Goal: Information Seeking & Learning: Find specific fact

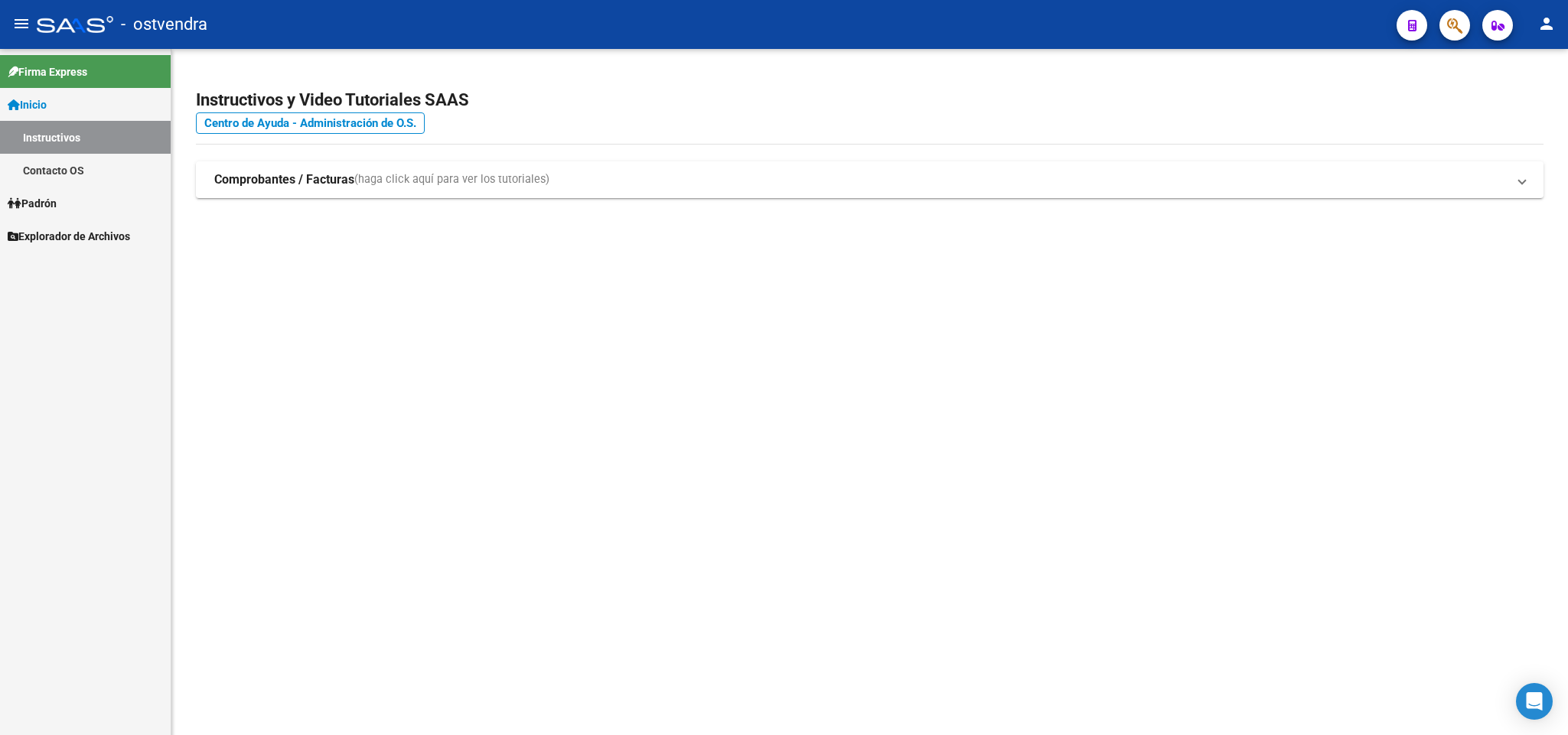
drag, startPoint x: 322, startPoint y: 321, endPoint x: 411, endPoint y: 83, distance: 254.1
click at [320, 314] on mat-sidenav-content "Instructivos y Video Tutoriales SAAS Centro de Ayuda - Administración de O.S. C…" at bounding box center [870, 392] width 1397 height 686
click at [62, 188] on link "Padrón" at bounding box center [85, 202] width 171 height 33
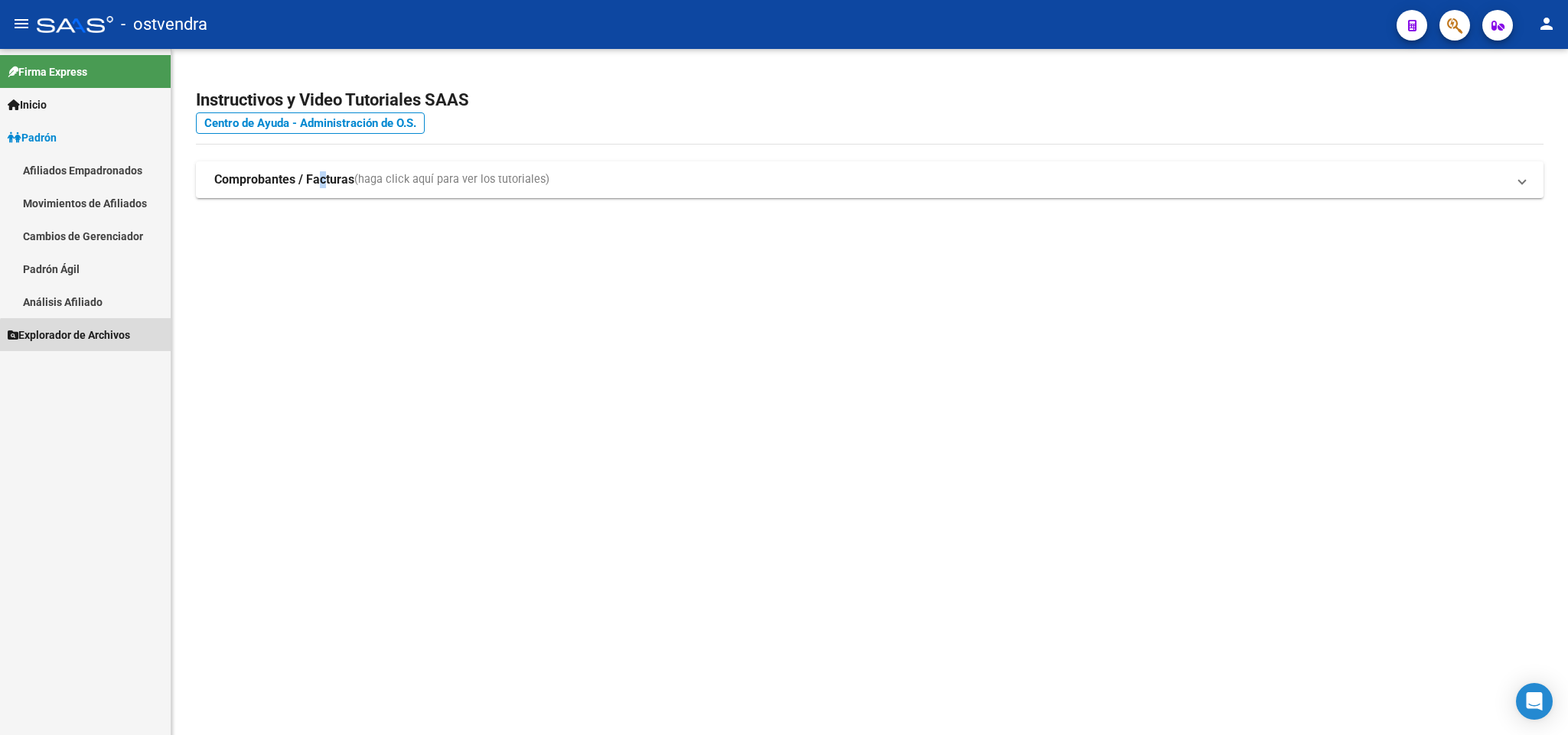
click at [118, 350] on link "Explorador de Archivos" at bounding box center [85, 334] width 171 height 33
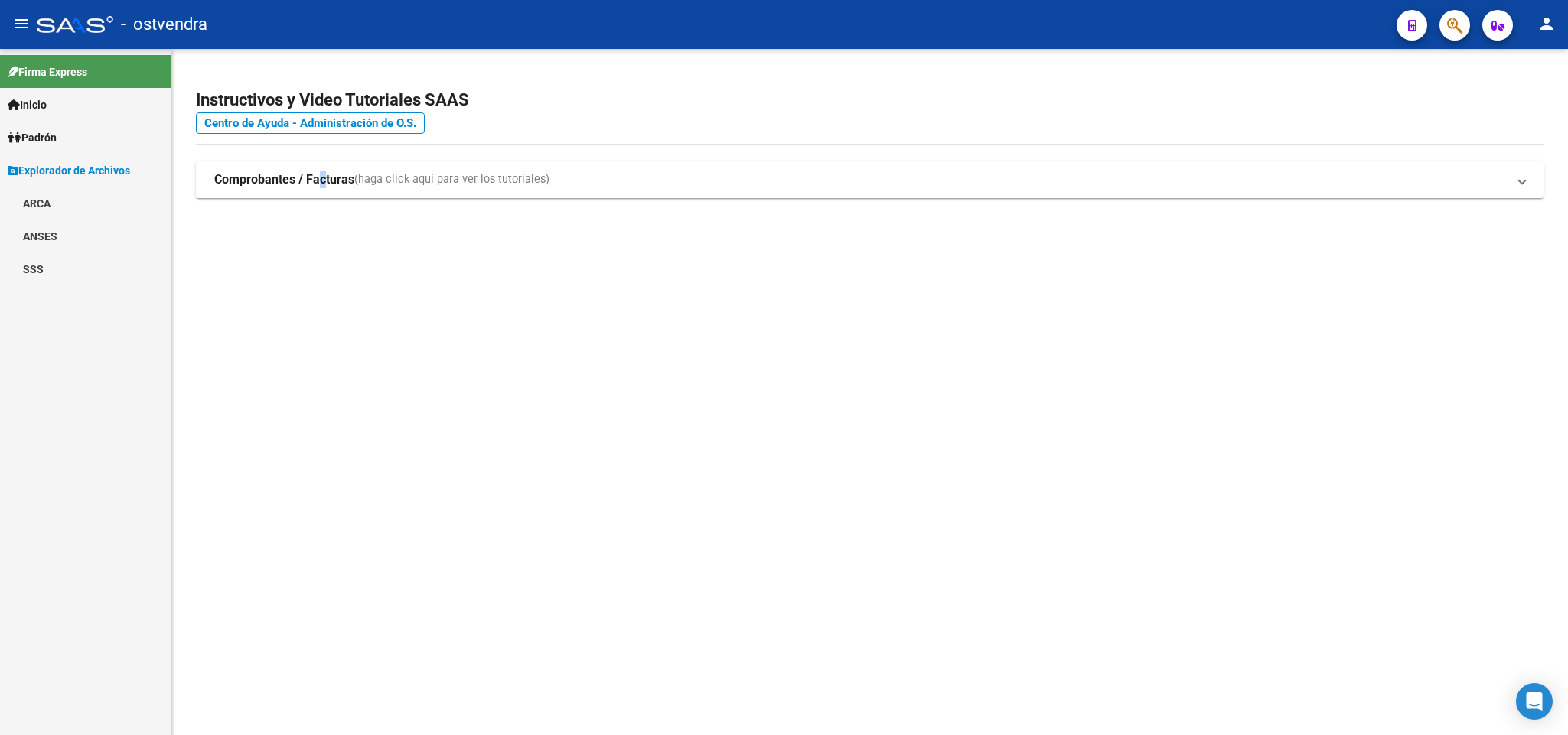
click at [53, 270] on link "SSS" at bounding box center [85, 269] width 171 height 33
click at [129, 328] on link "Novedades Recibidas" at bounding box center [85, 334] width 171 height 33
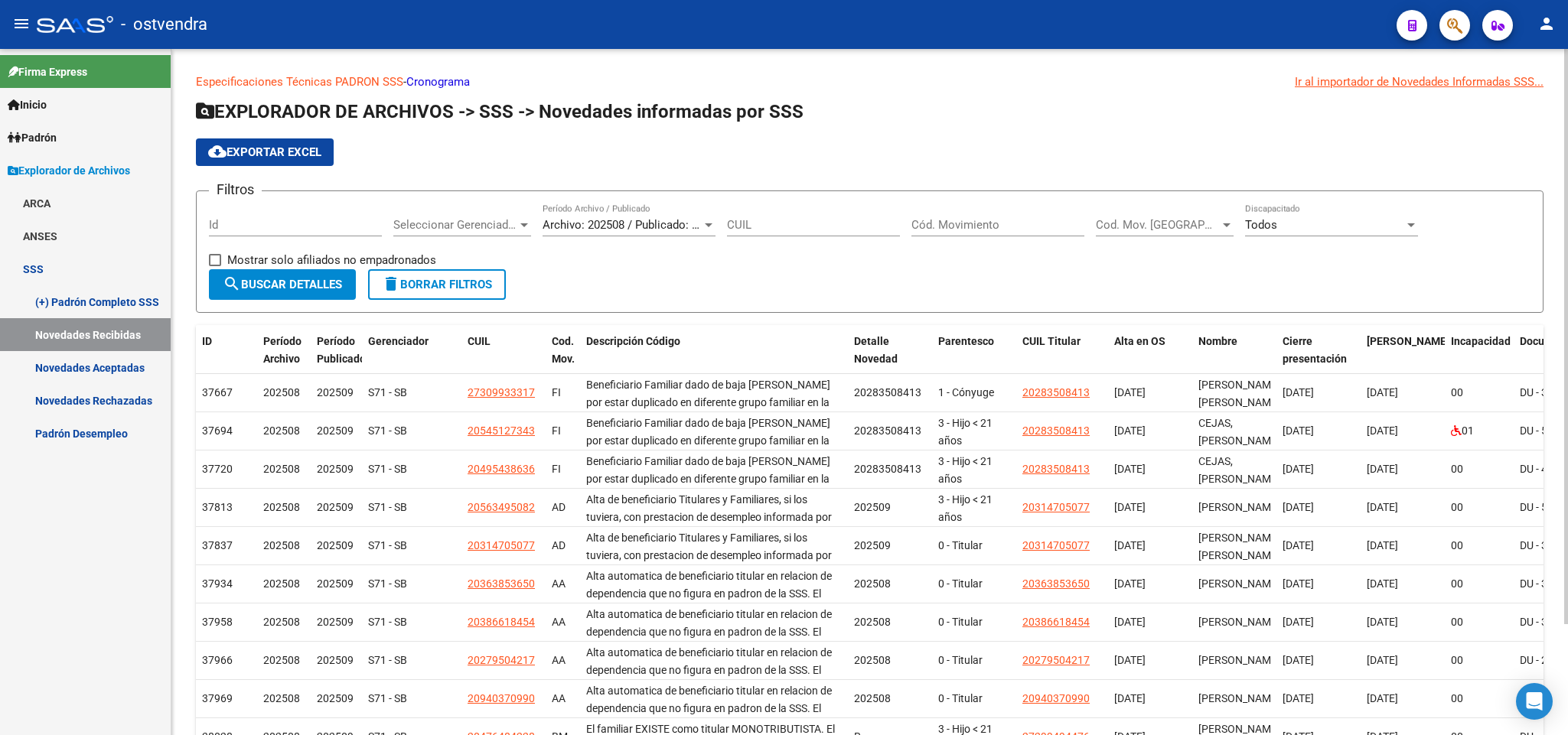
click at [668, 221] on span "Archivo: 202508 / Publicado: 202509" at bounding box center [635, 225] width 186 height 14
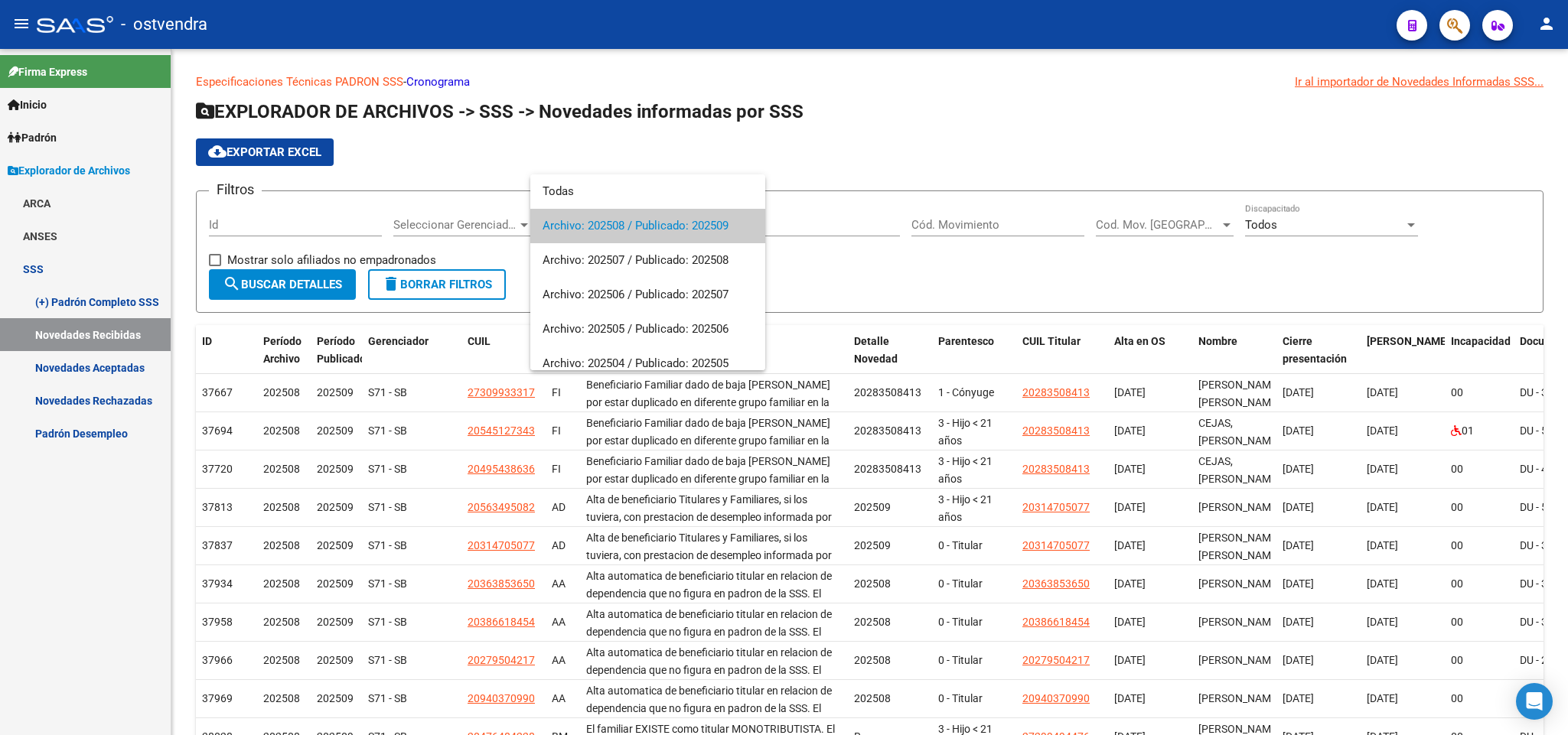
click at [567, 228] on span "Archivo: 202508 / Publicado: 202509" at bounding box center [648, 226] width 211 height 35
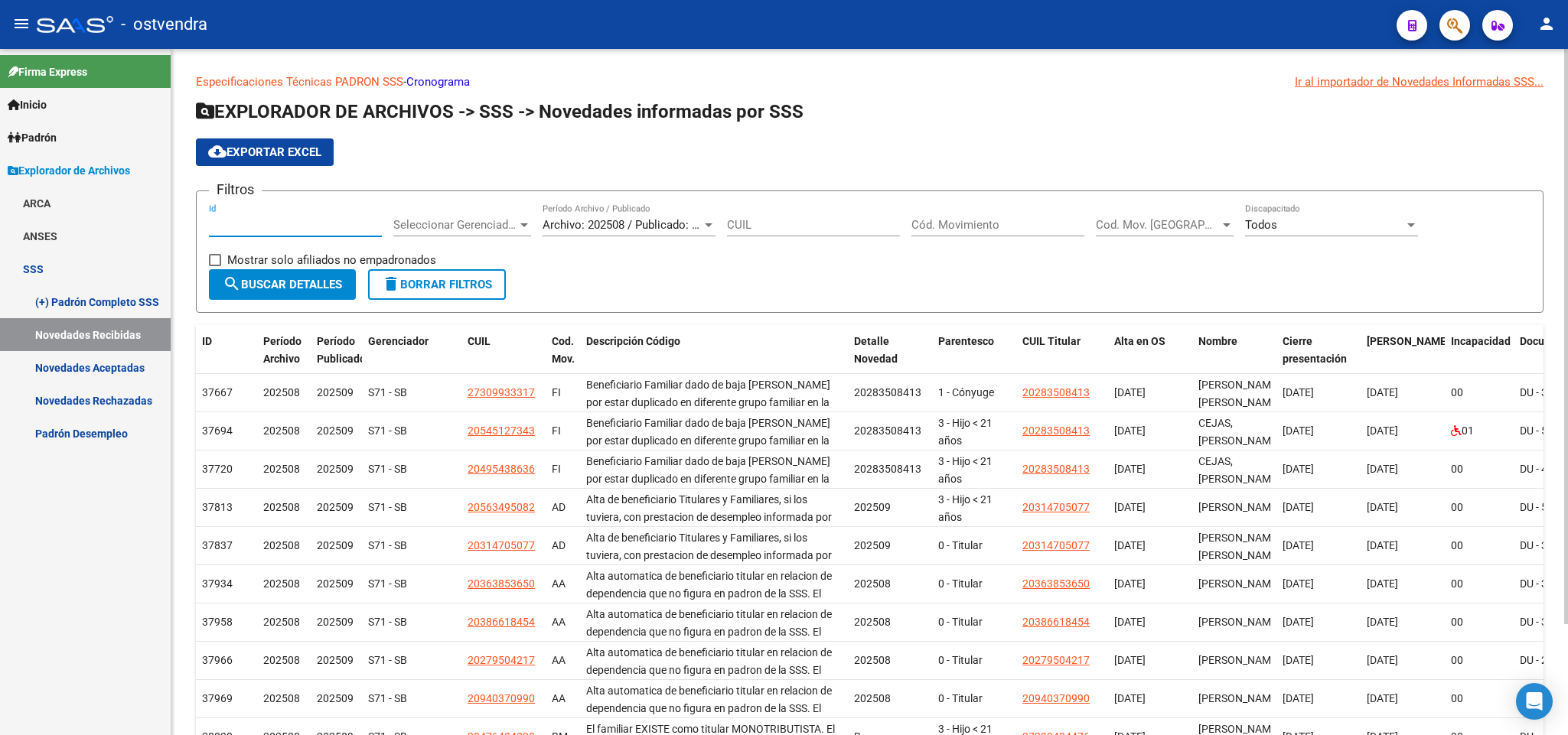
click at [306, 228] on input "Id" at bounding box center [295, 225] width 173 height 14
click at [483, 226] on span "Seleccionar Gerenciador" at bounding box center [455, 225] width 124 height 14
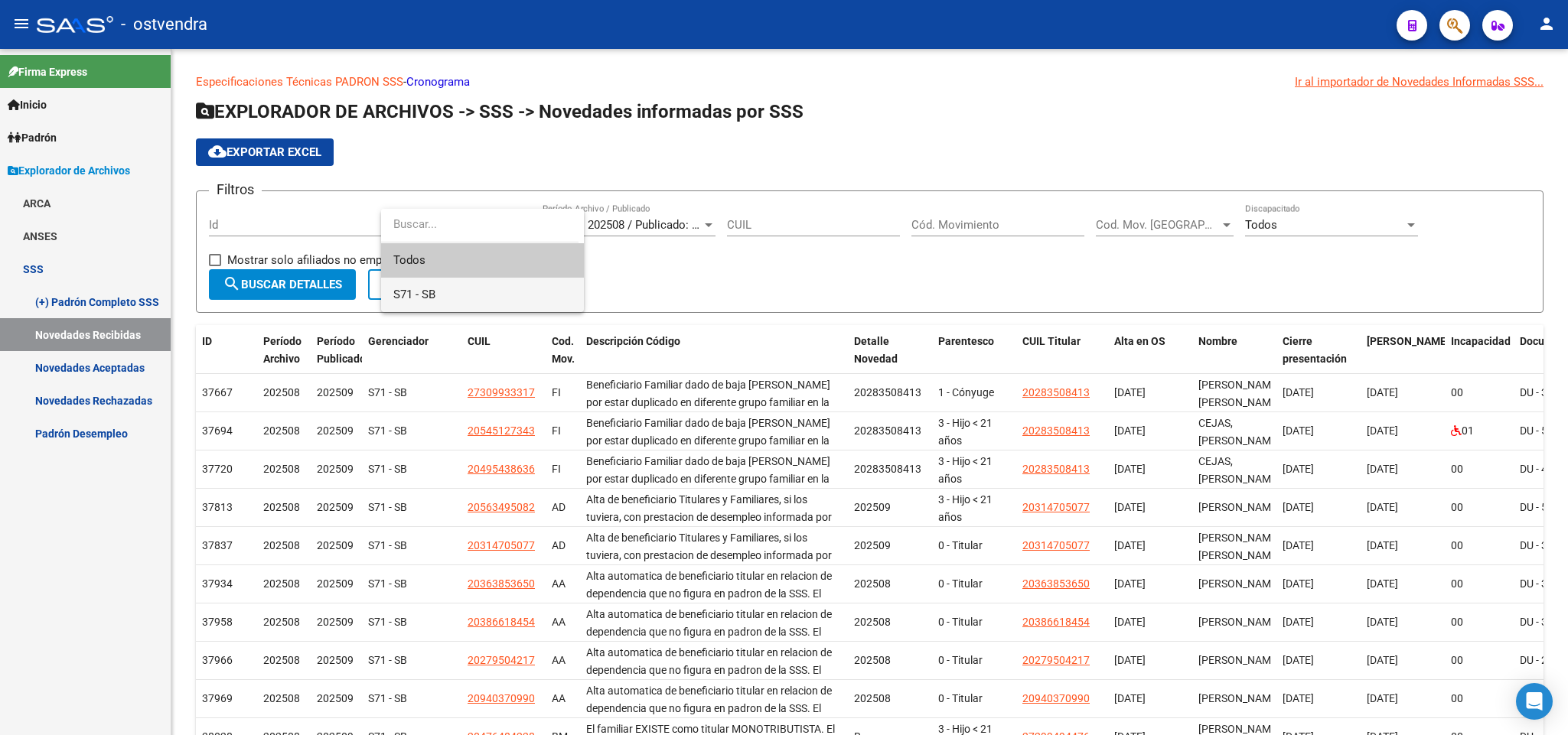
click at [465, 292] on span "S71 - SB" at bounding box center [482, 295] width 178 height 35
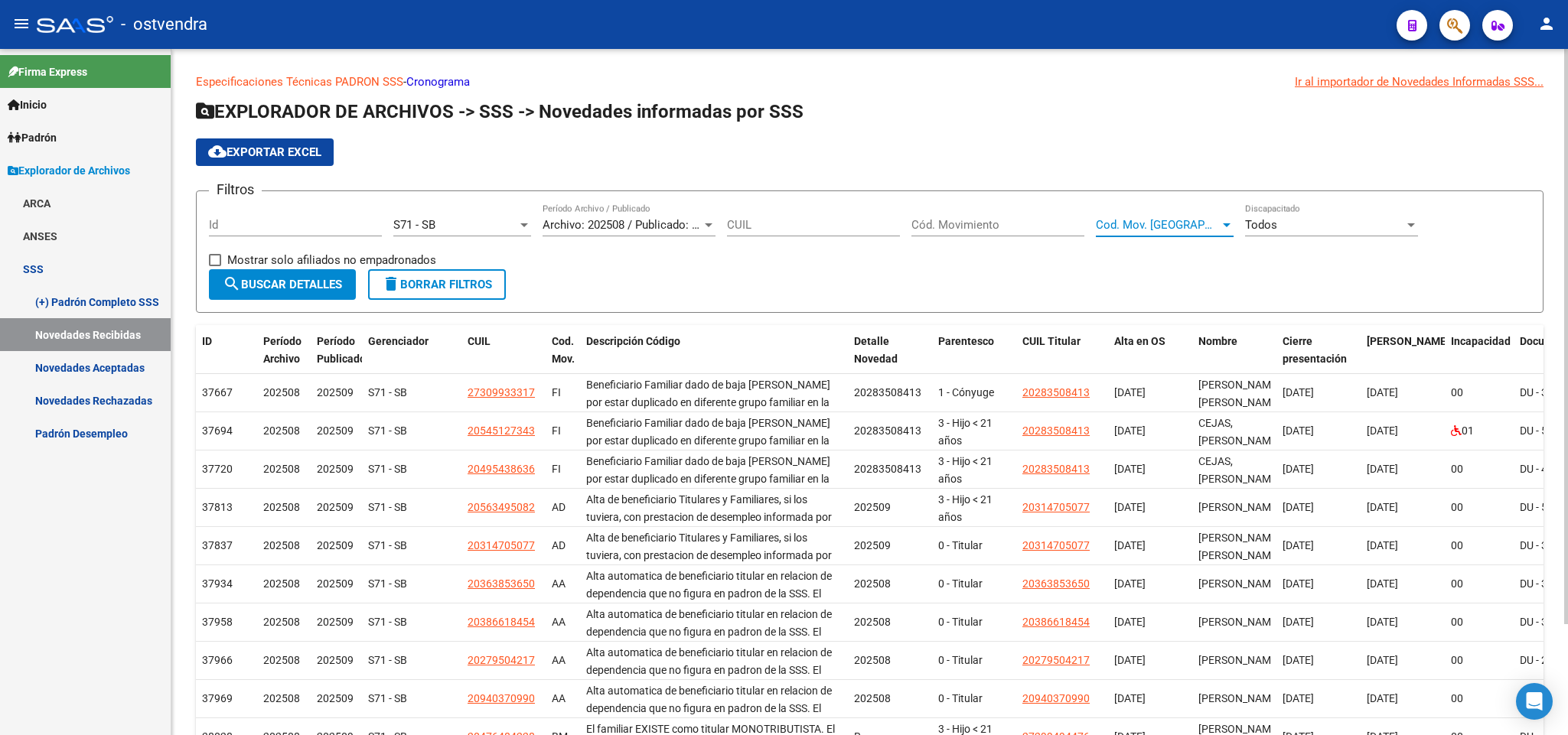
click at [1204, 228] on span "Cod. Mov. [GEOGRAPHIC_DATA]" at bounding box center [1157, 225] width 124 height 14
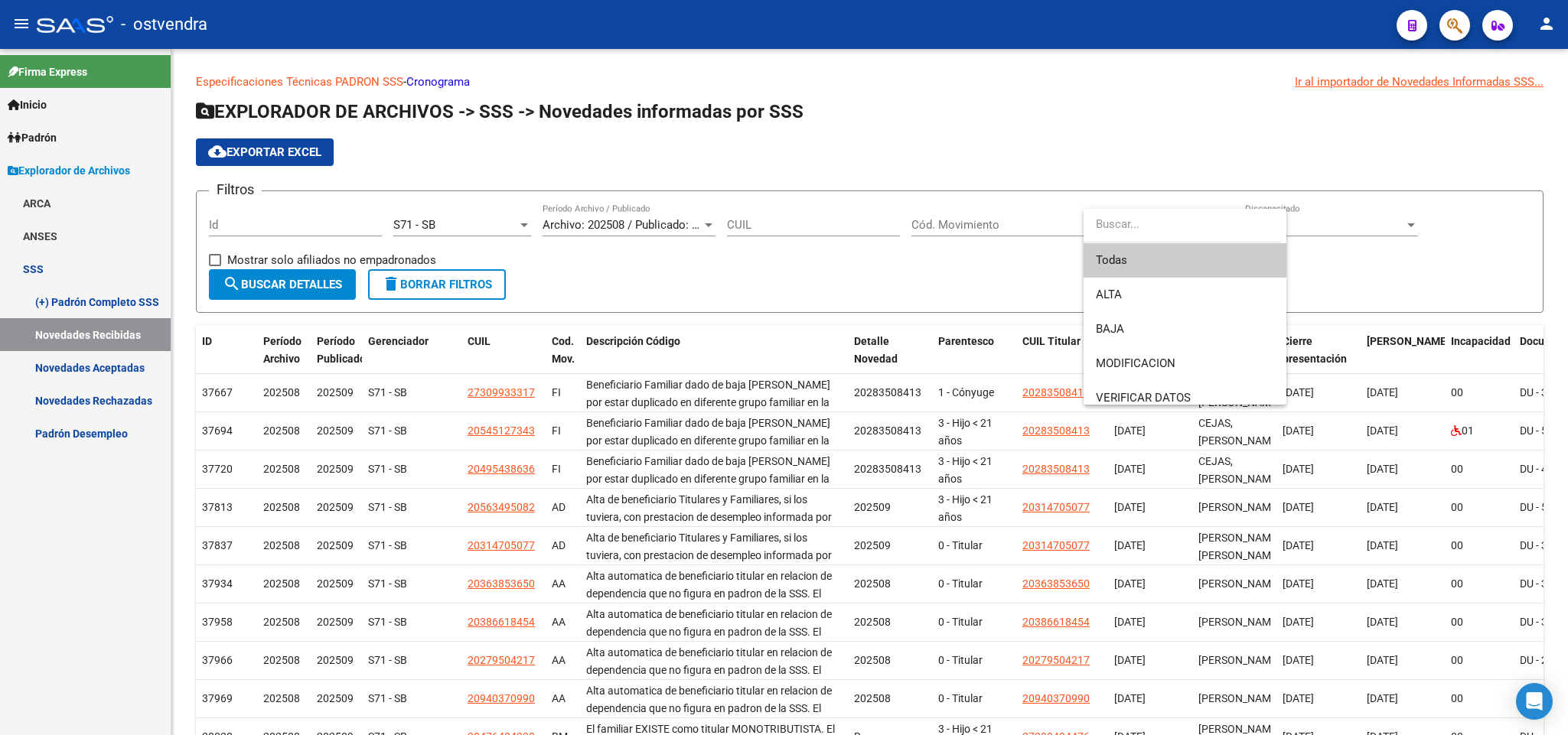
click at [1183, 257] on span "Todas" at bounding box center [1184, 260] width 178 height 35
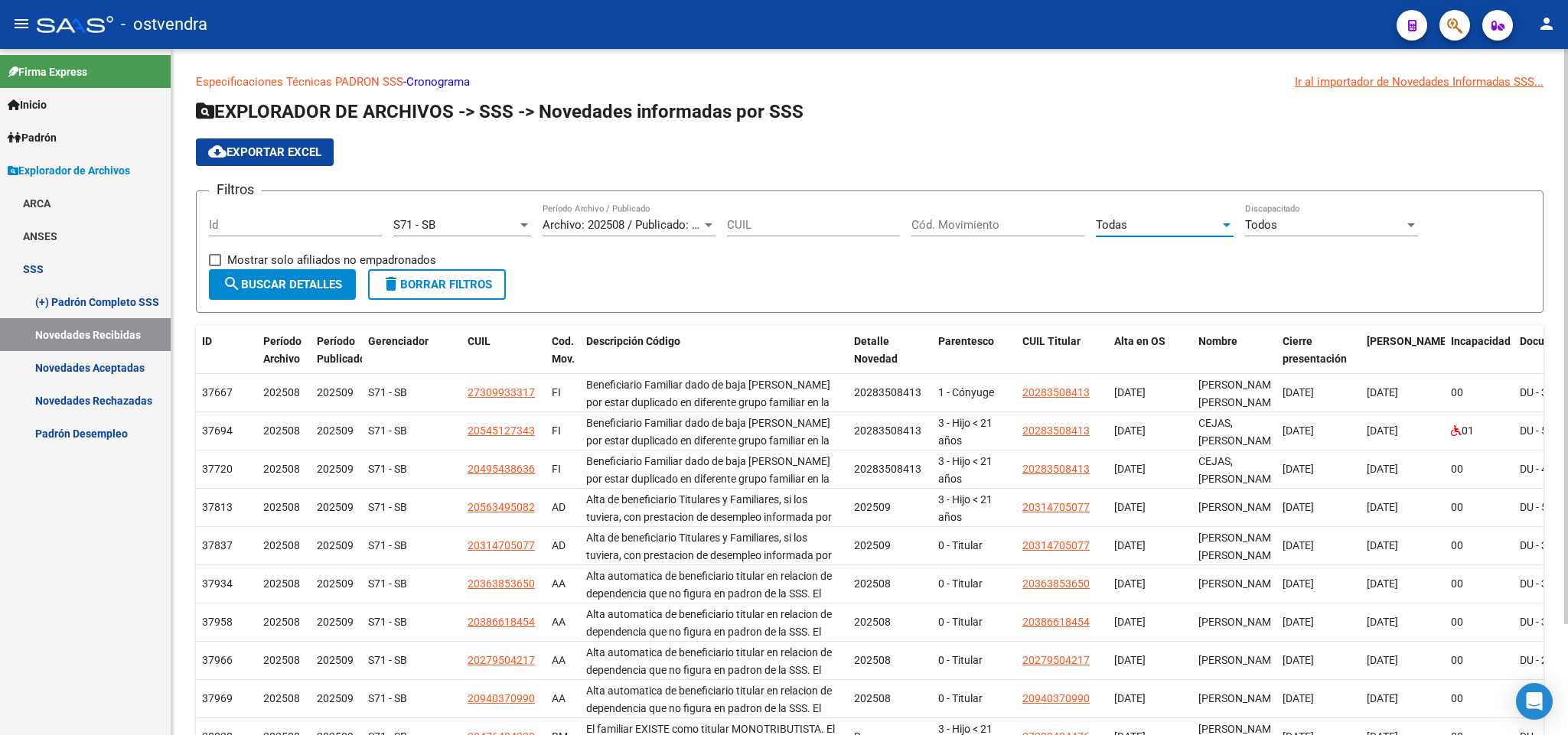
click at [992, 228] on input "Cód. Movimiento" at bounding box center [998, 225] width 173 height 14
click at [989, 228] on input "Cód. Movimiento" at bounding box center [998, 225] width 173 height 14
click at [391, 170] on app-list-header "EXPLORADOR DE ARCHIVOS -> SSS -> Novedades informadas por SSS cloud_download Ex…" at bounding box center [870, 206] width 1348 height 214
drag, startPoint x: 301, startPoint y: 215, endPoint x: 346, endPoint y: 216, distance: 45.0
click at [311, 218] on div "Id" at bounding box center [295, 219] width 173 height 33
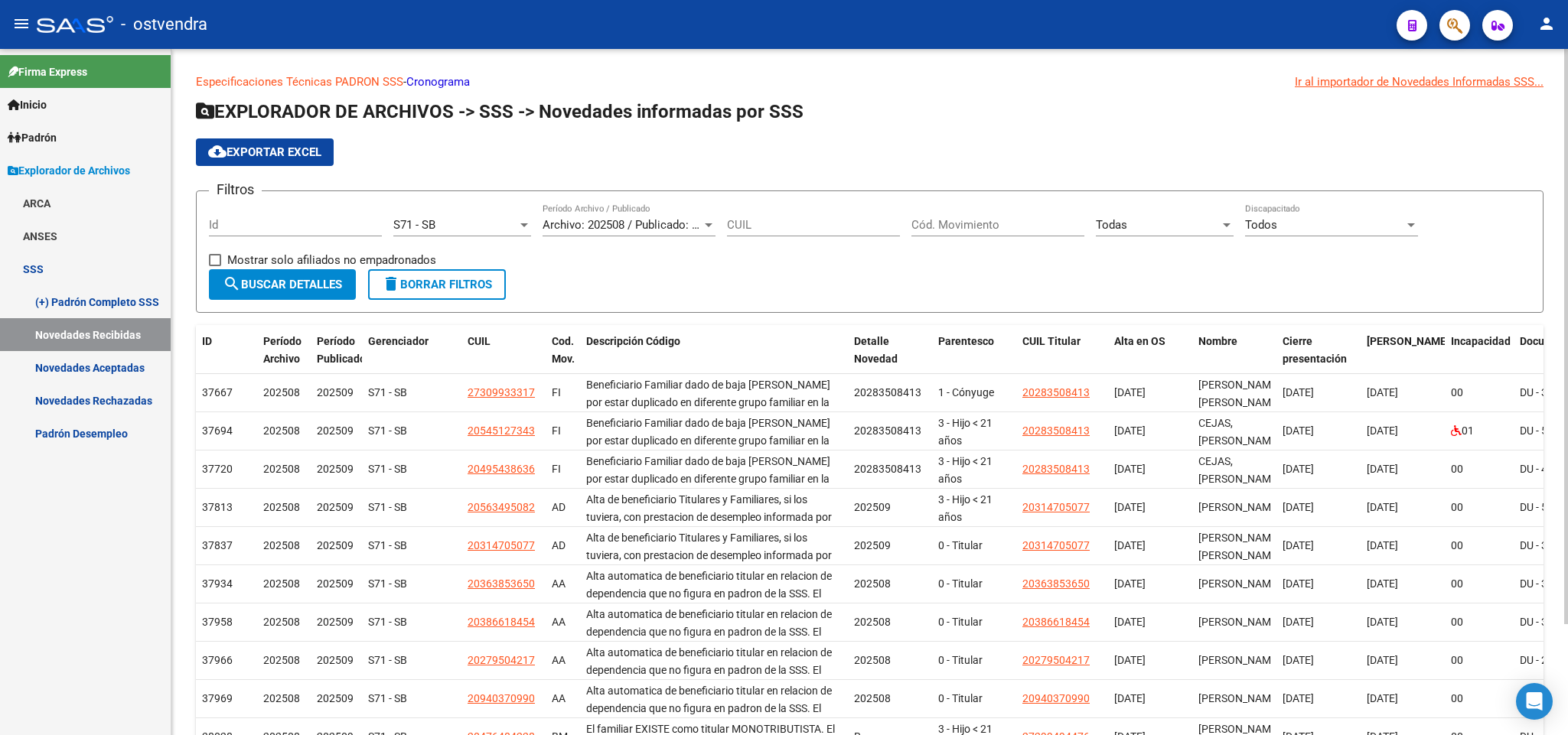
drag, startPoint x: 278, startPoint y: 239, endPoint x: 278, endPoint y: 223, distance: 16.0
click at [278, 237] on div "Id" at bounding box center [295, 227] width 173 height 48
click at [281, 218] on input "Id" at bounding box center [295, 225] width 173 height 14
click at [287, 215] on div "Id" at bounding box center [295, 219] width 173 height 33
click at [301, 165] on button "cloud_download Exportar EXCEL" at bounding box center [265, 152] width 138 height 28
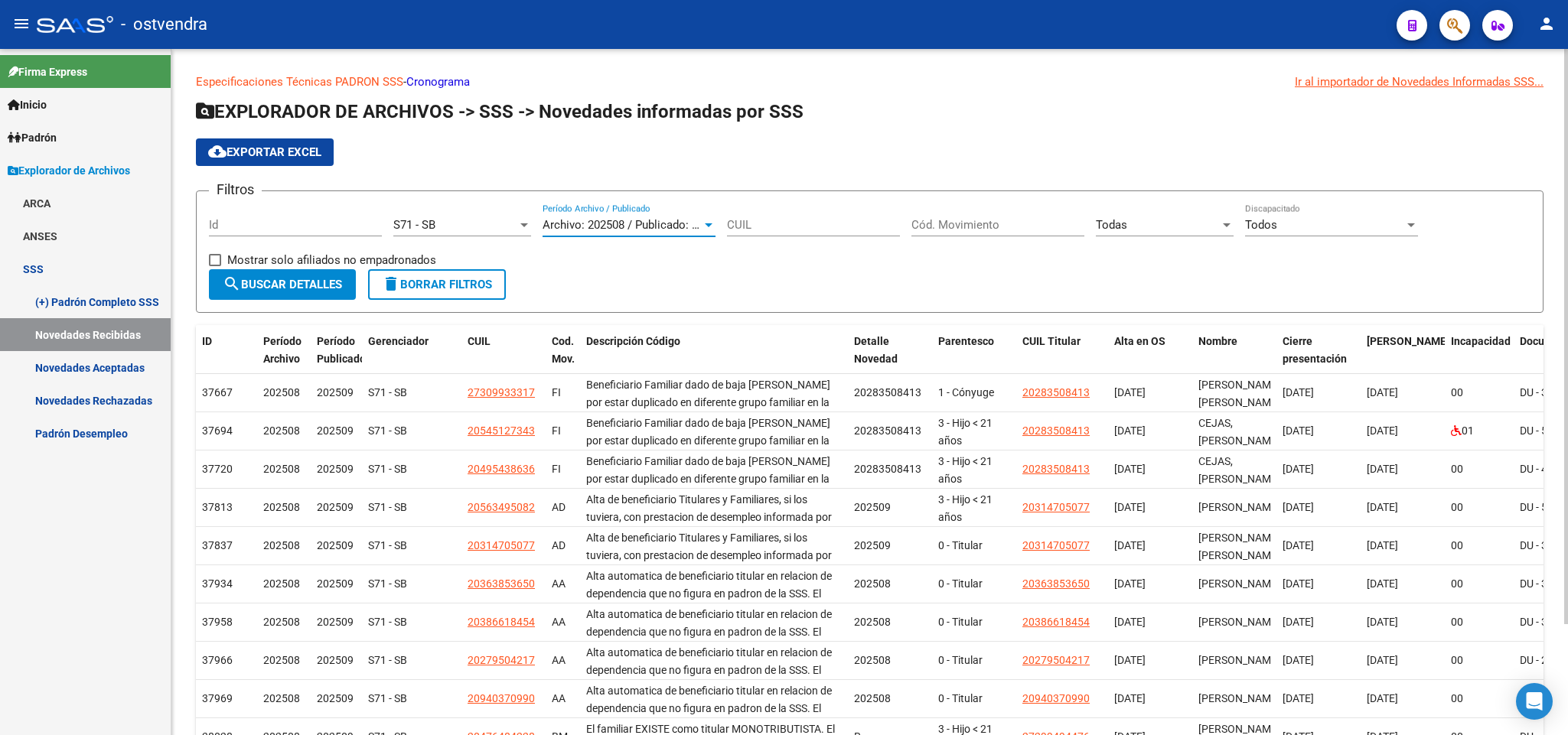
click at [707, 228] on div at bounding box center [708, 225] width 14 height 12
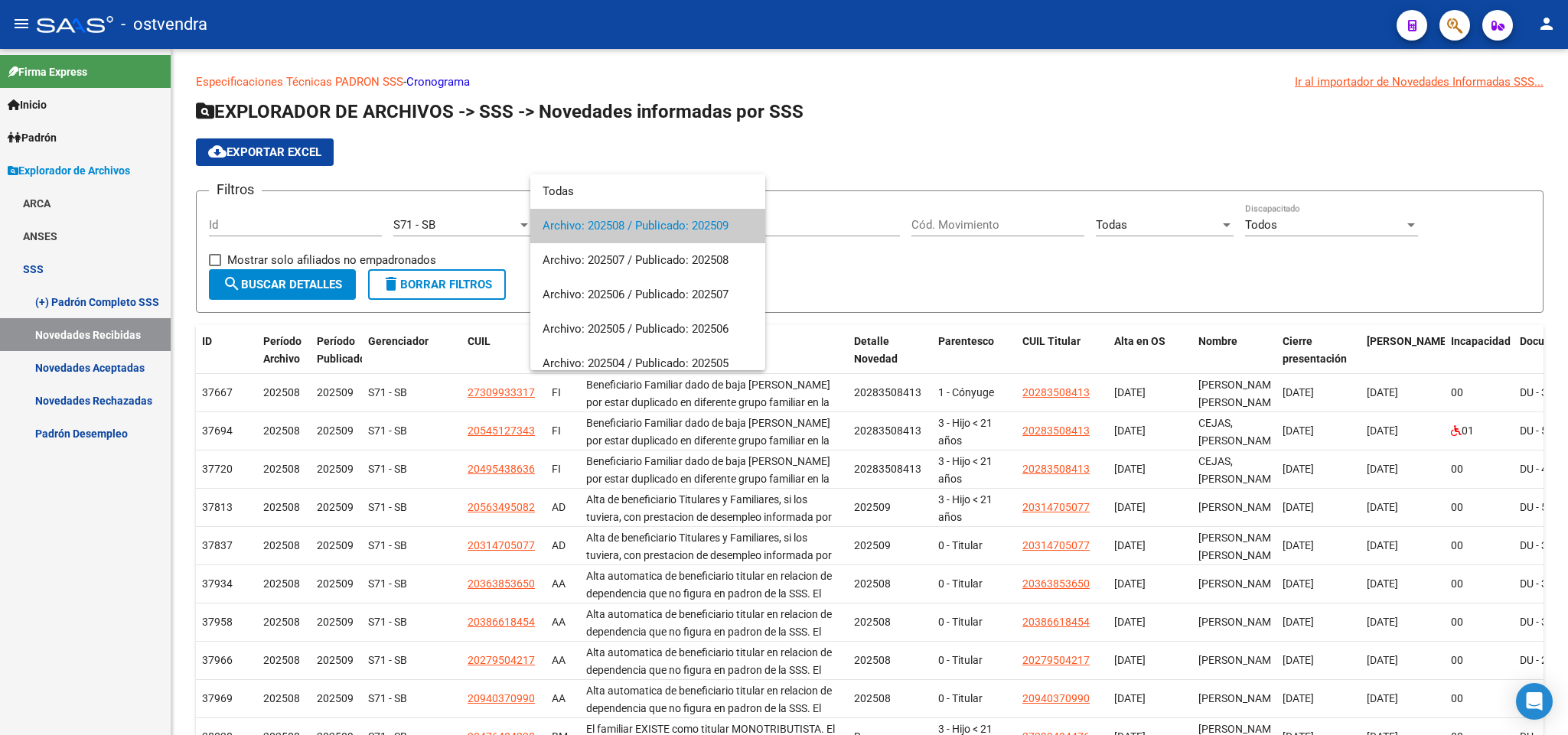
click at [864, 283] on div at bounding box center [784, 368] width 1568 height 735
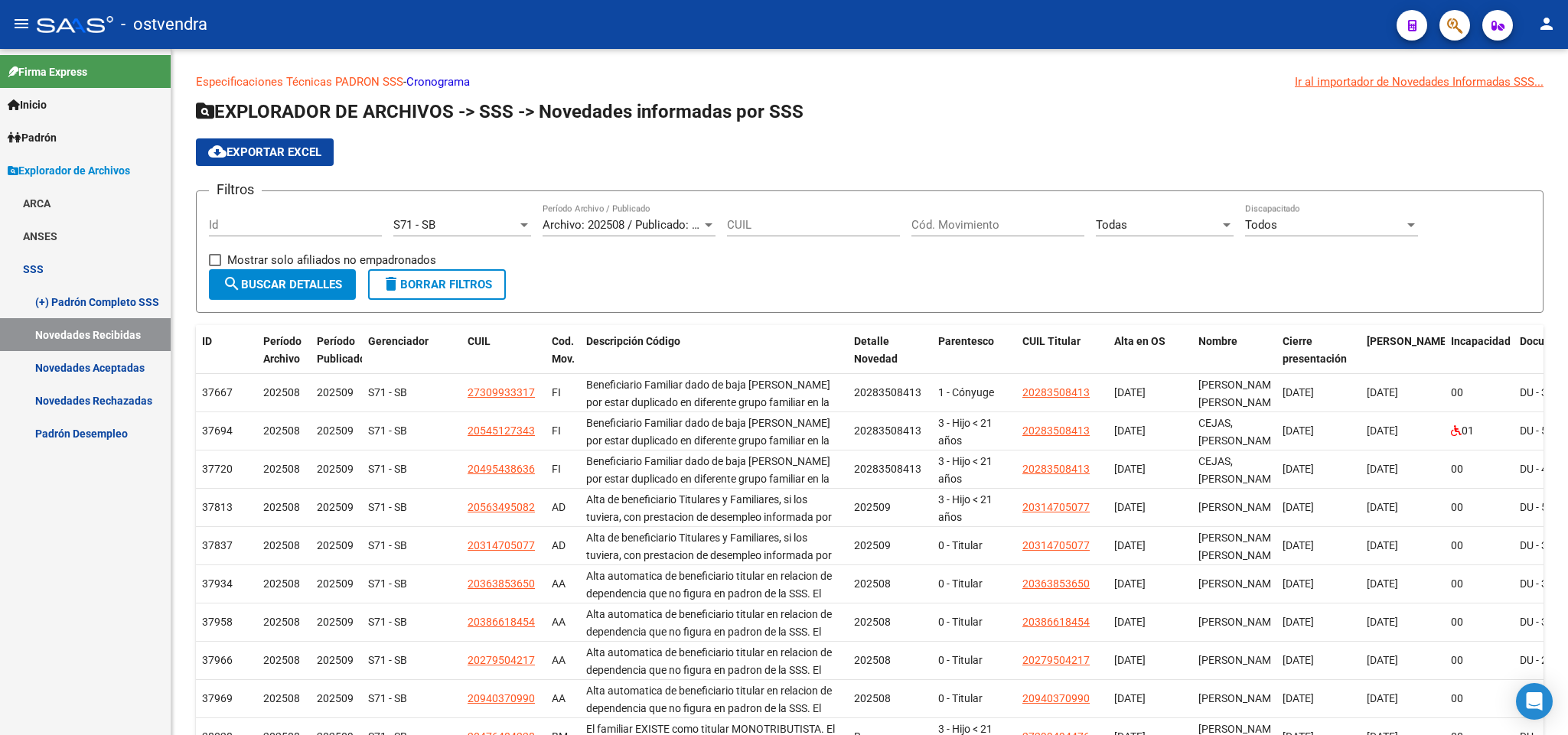
click at [125, 366] on link "Novedades Aceptadas" at bounding box center [85, 367] width 171 height 33
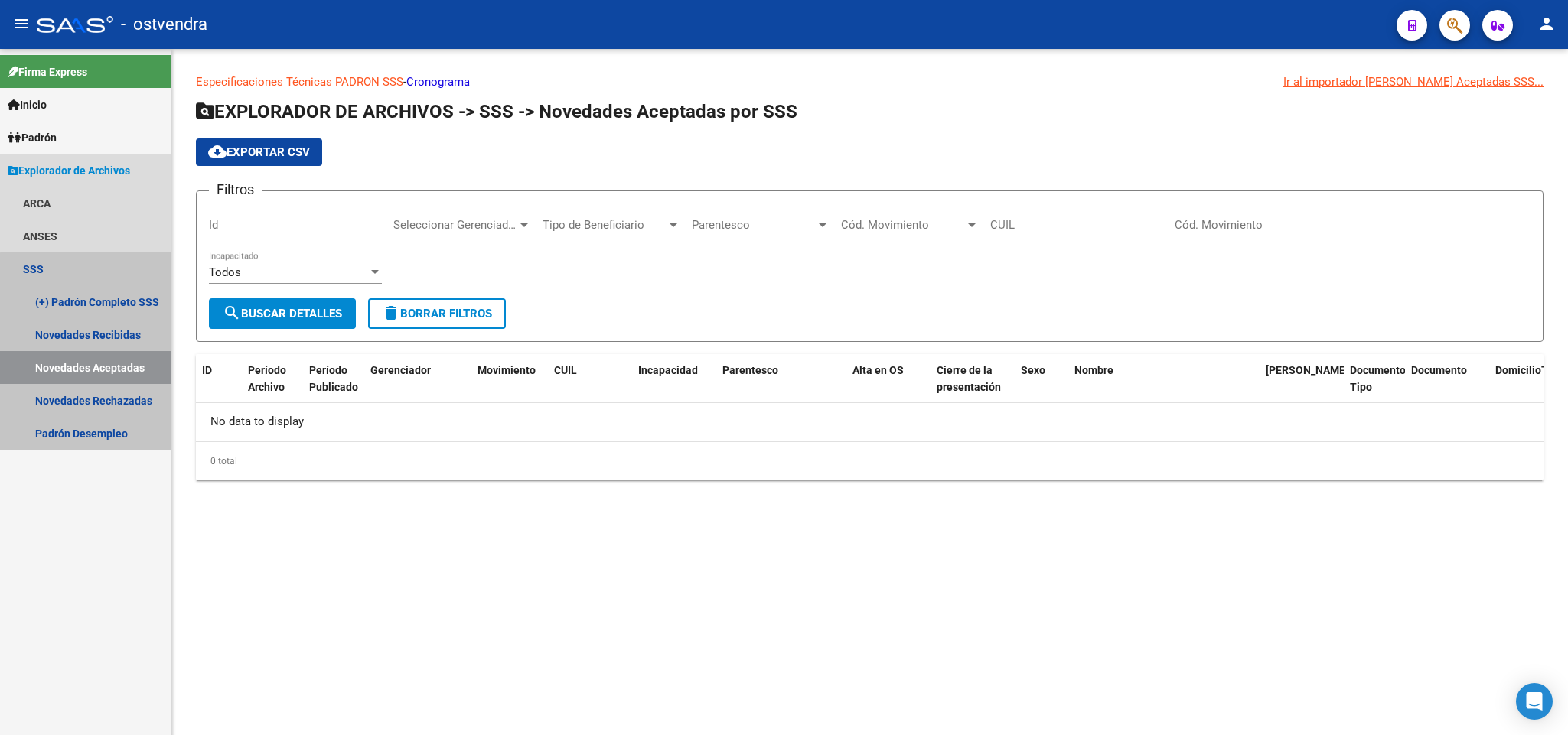
click at [125, 366] on link "Novedades Aceptadas" at bounding box center [85, 367] width 171 height 33
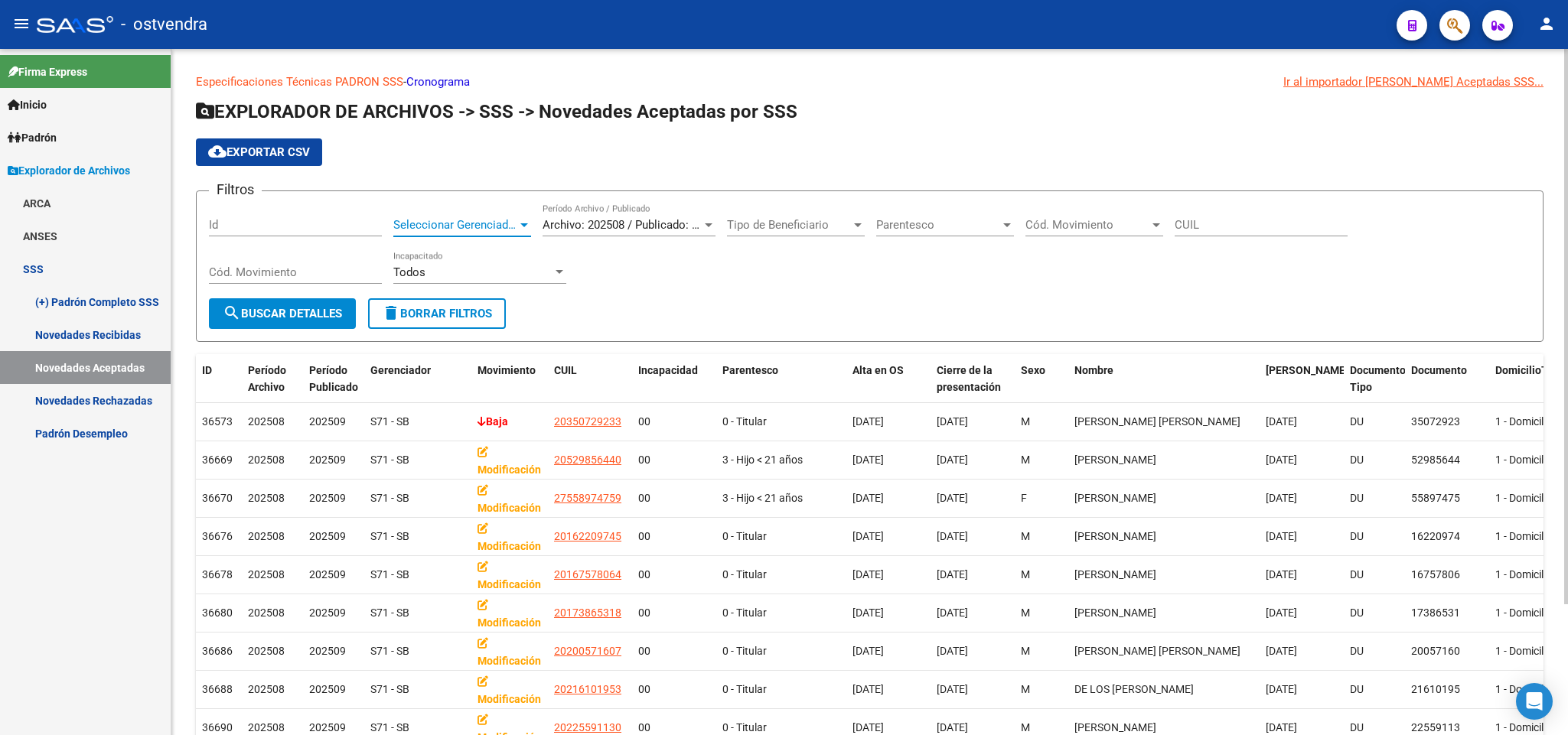
click at [524, 228] on div at bounding box center [524, 225] width 14 height 12
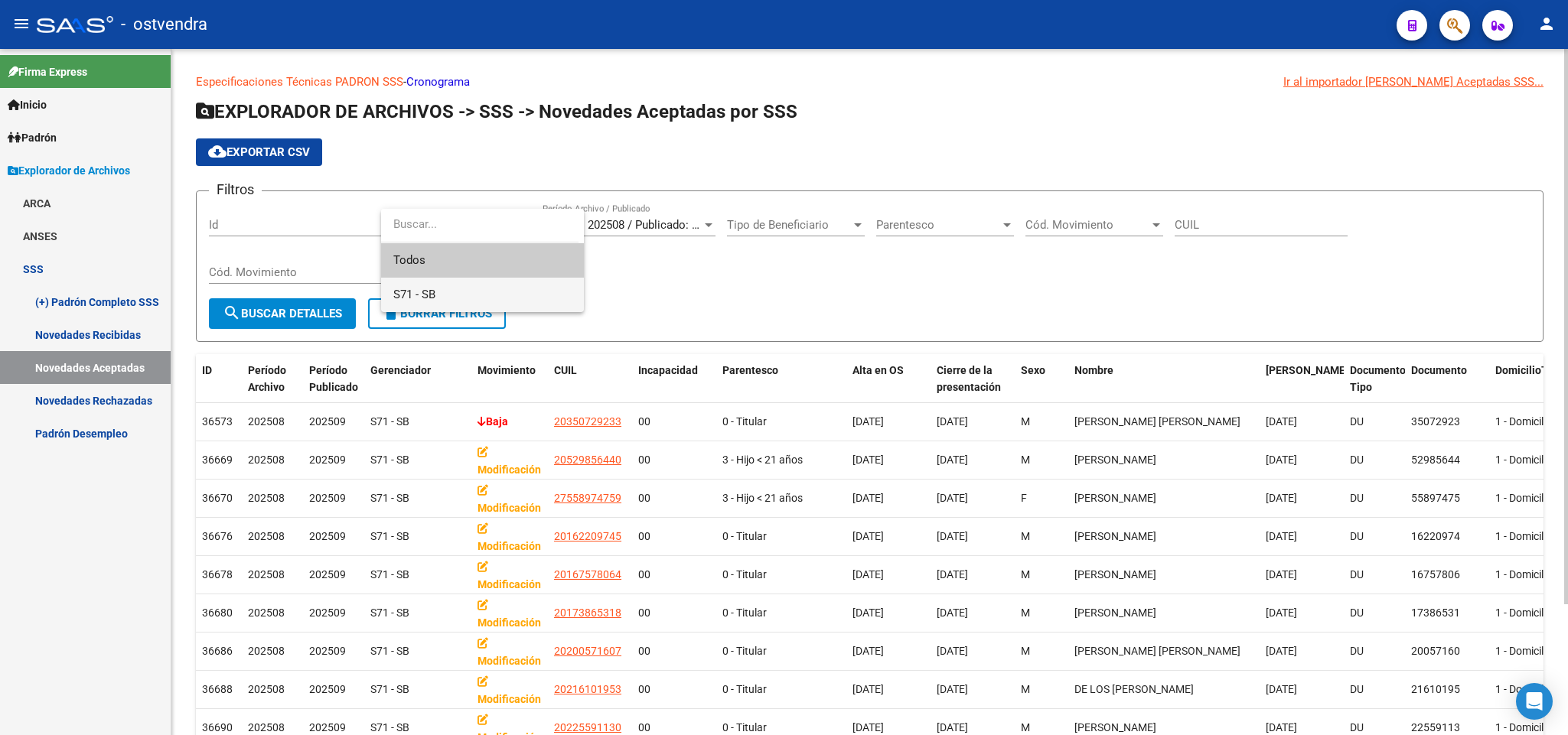
click at [481, 299] on span "S71 - SB" at bounding box center [482, 295] width 178 height 35
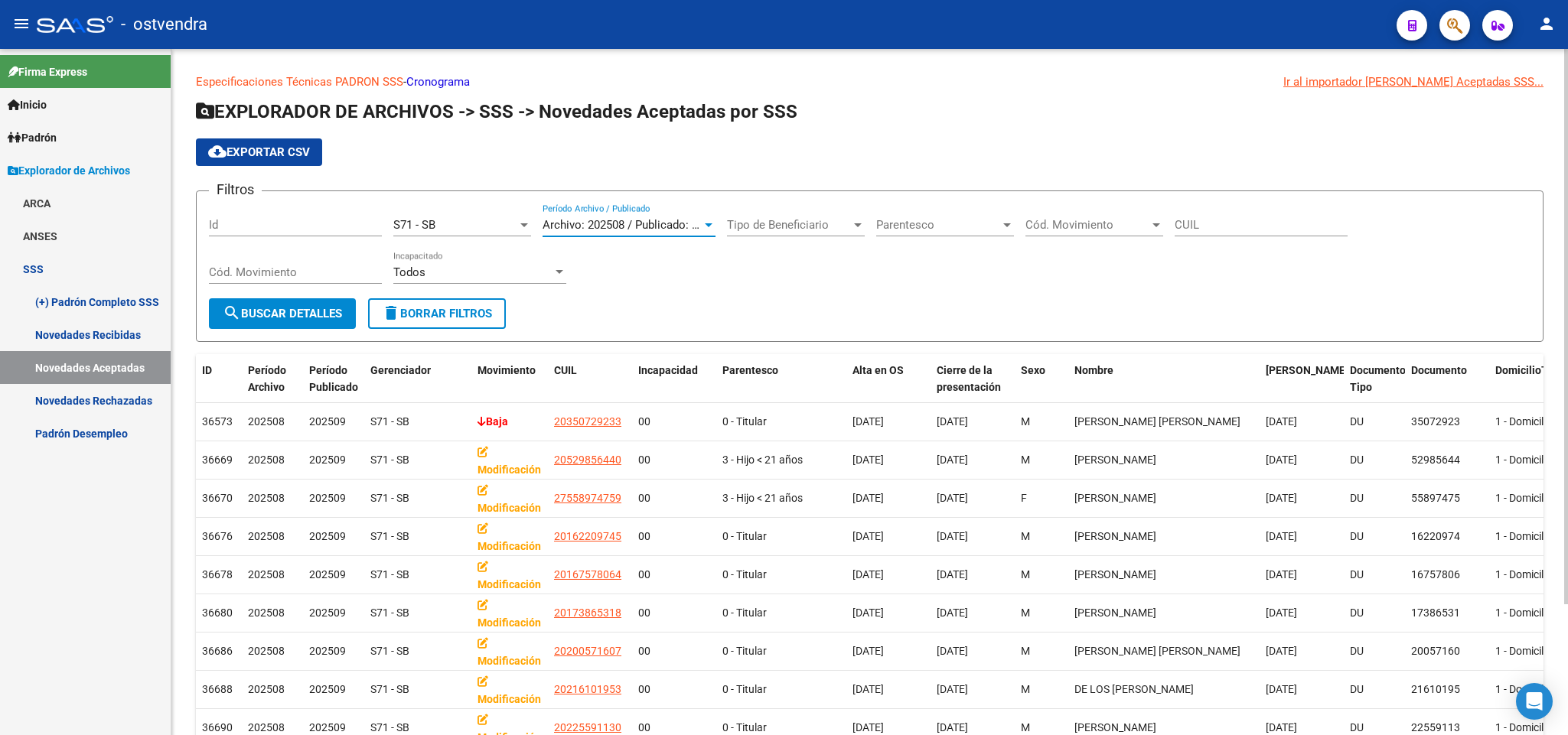
click at [701, 223] on div "Archivo: 202508 / Publicado: 202509" at bounding box center [628, 225] width 173 height 14
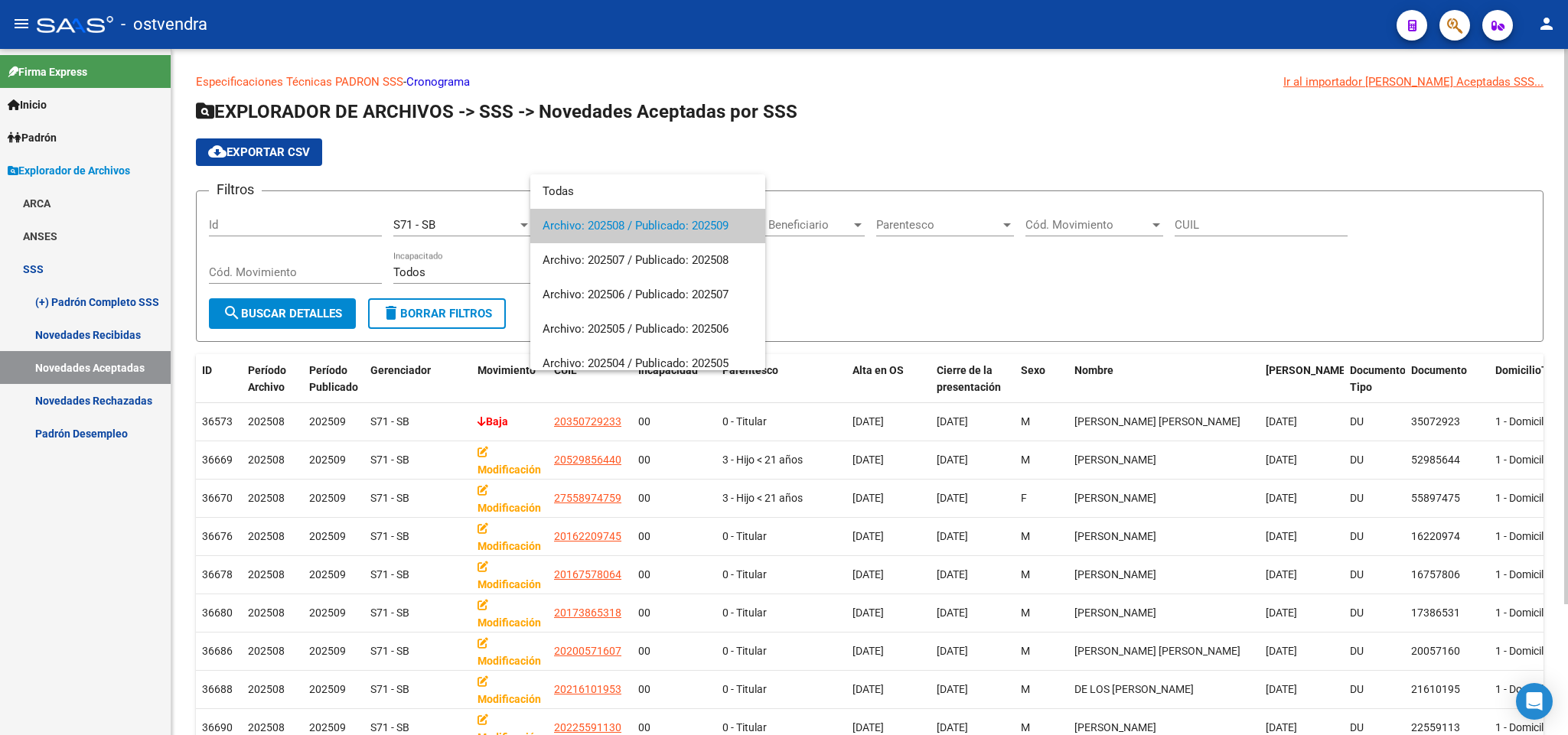
click at [712, 229] on span "Archivo: 202508 / Publicado: 202509" at bounding box center [648, 226] width 211 height 35
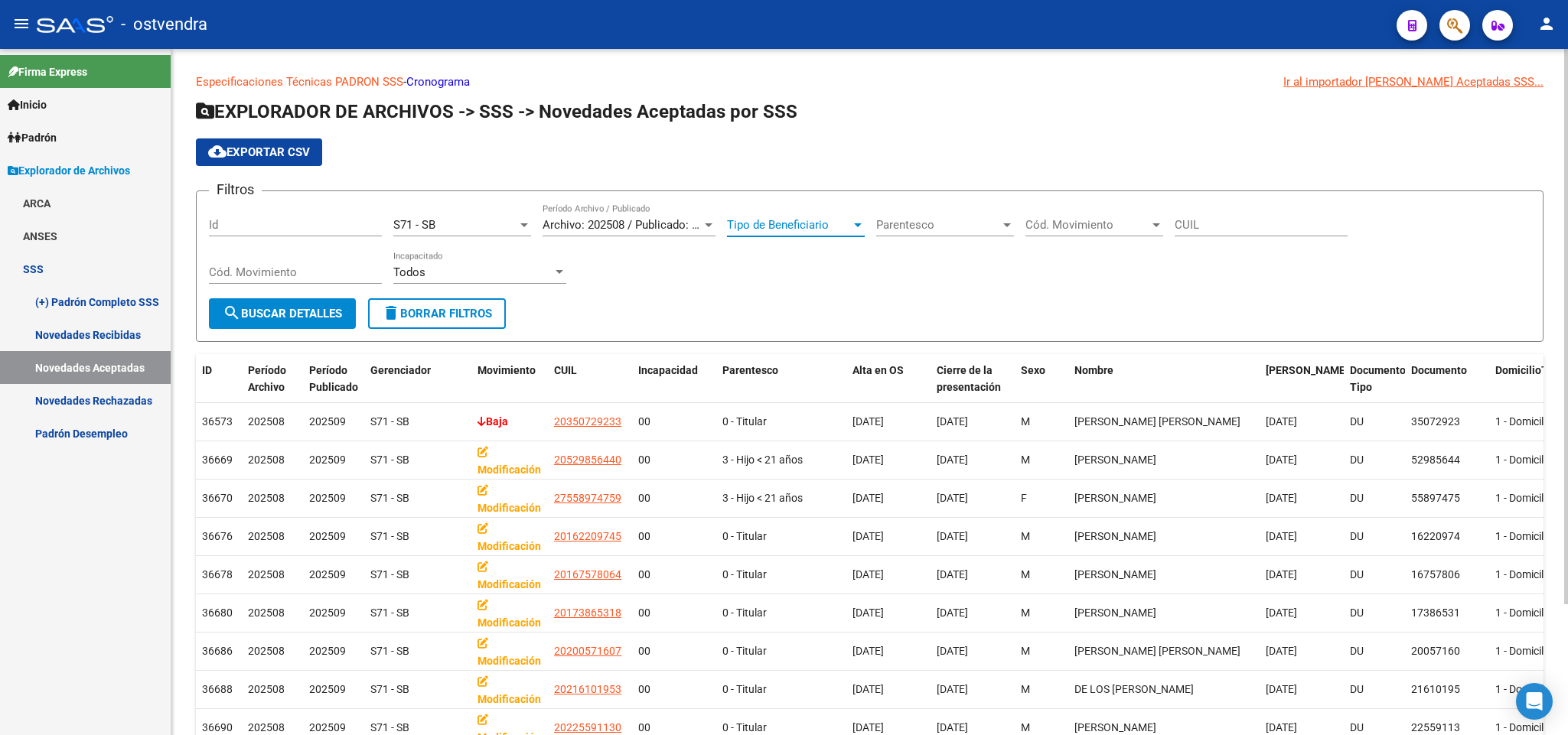
click at [843, 226] on span "Tipo de Beneficiario" at bounding box center [789, 225] width 124 height 14
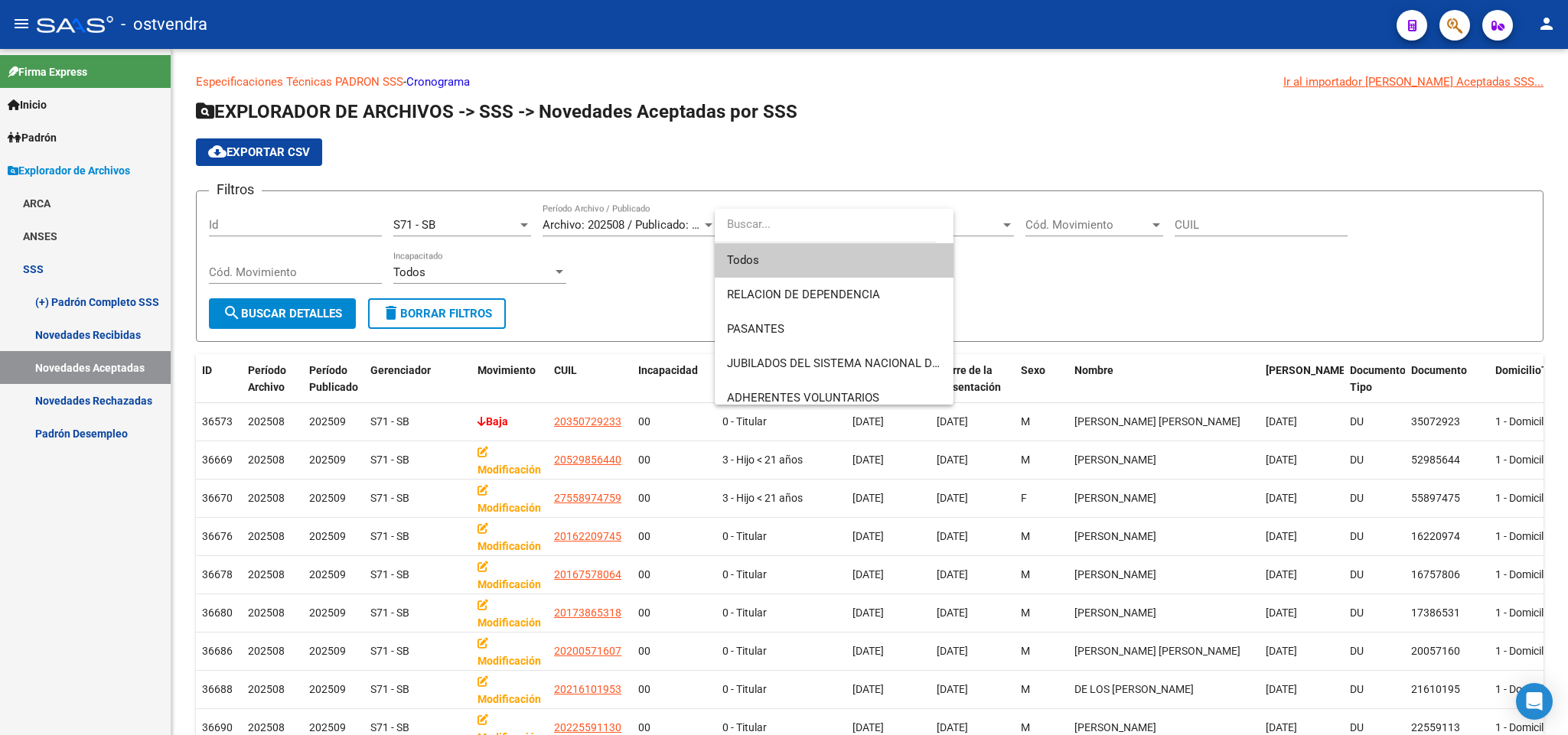
click at [797, 257] on span "Todos" at bounding box center [834, 260] width 215 height 35
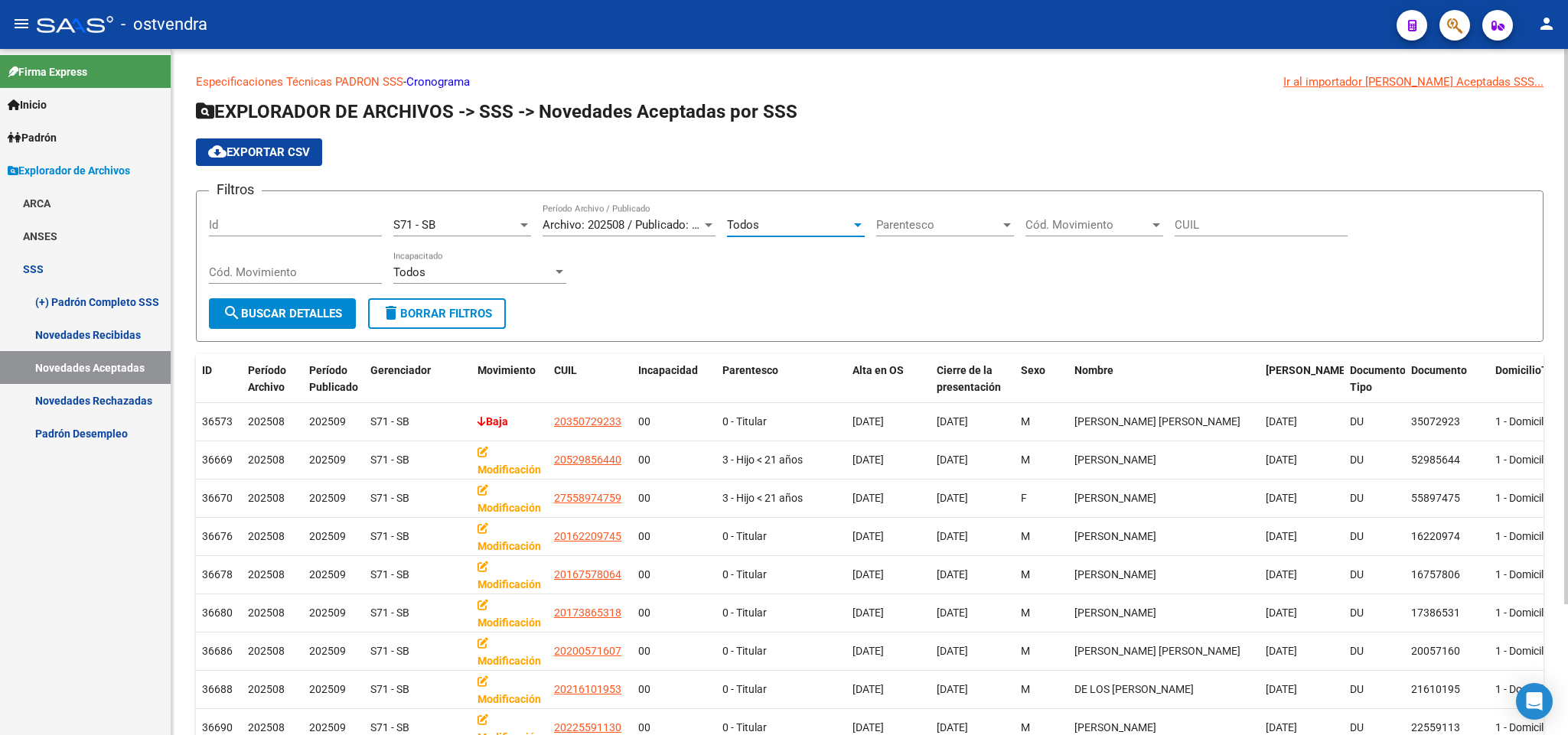
click at [994, 225] on span "Parentesco" at bounding box center [938, 225] width 124 height 14
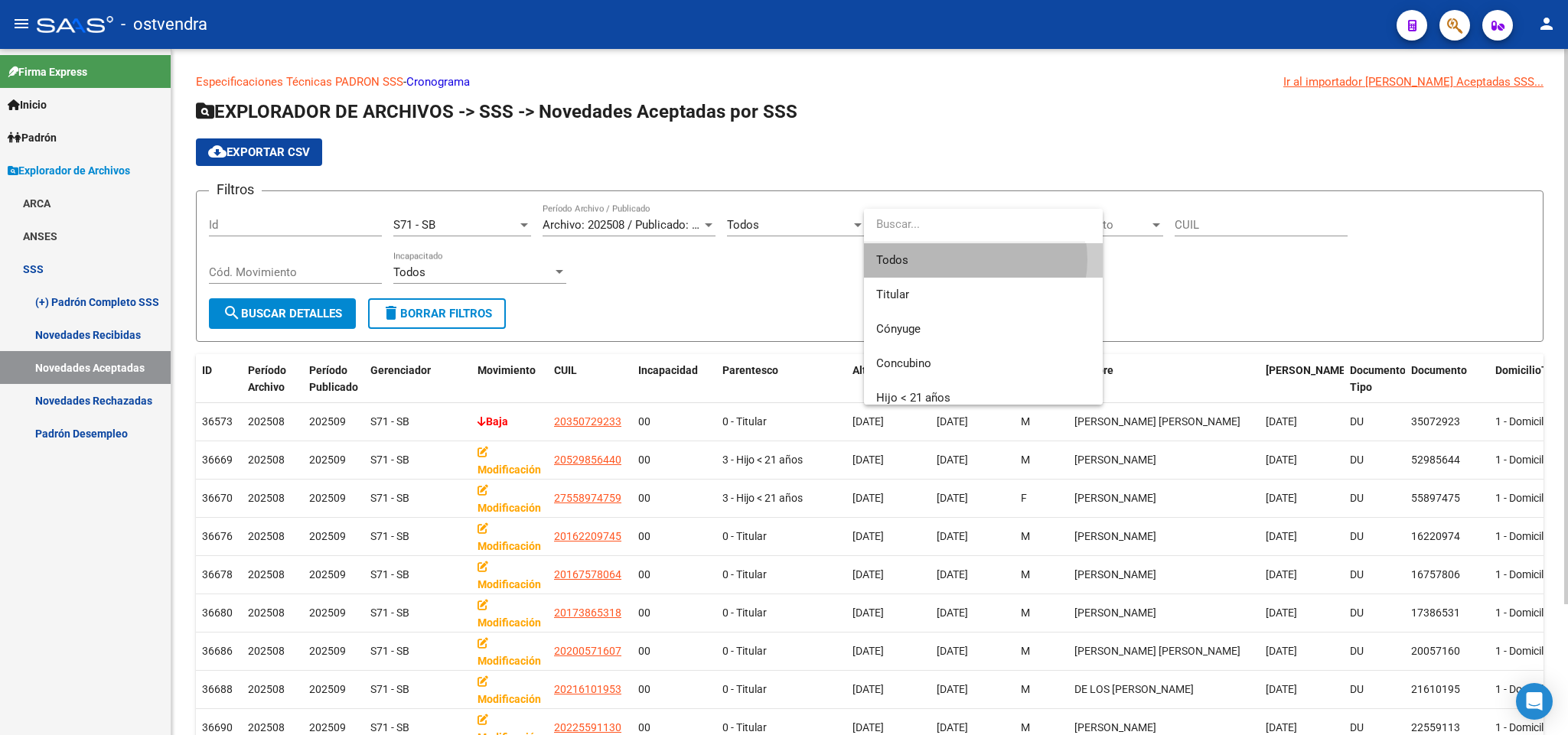
drag, startPoint x: 973, startPoint y: 259, endPoint x: 1035, endPoint y: 246, distance: 63.3
click at [973, 257] on span "Todos" at bounding box center [984, 260] width 215 height 35
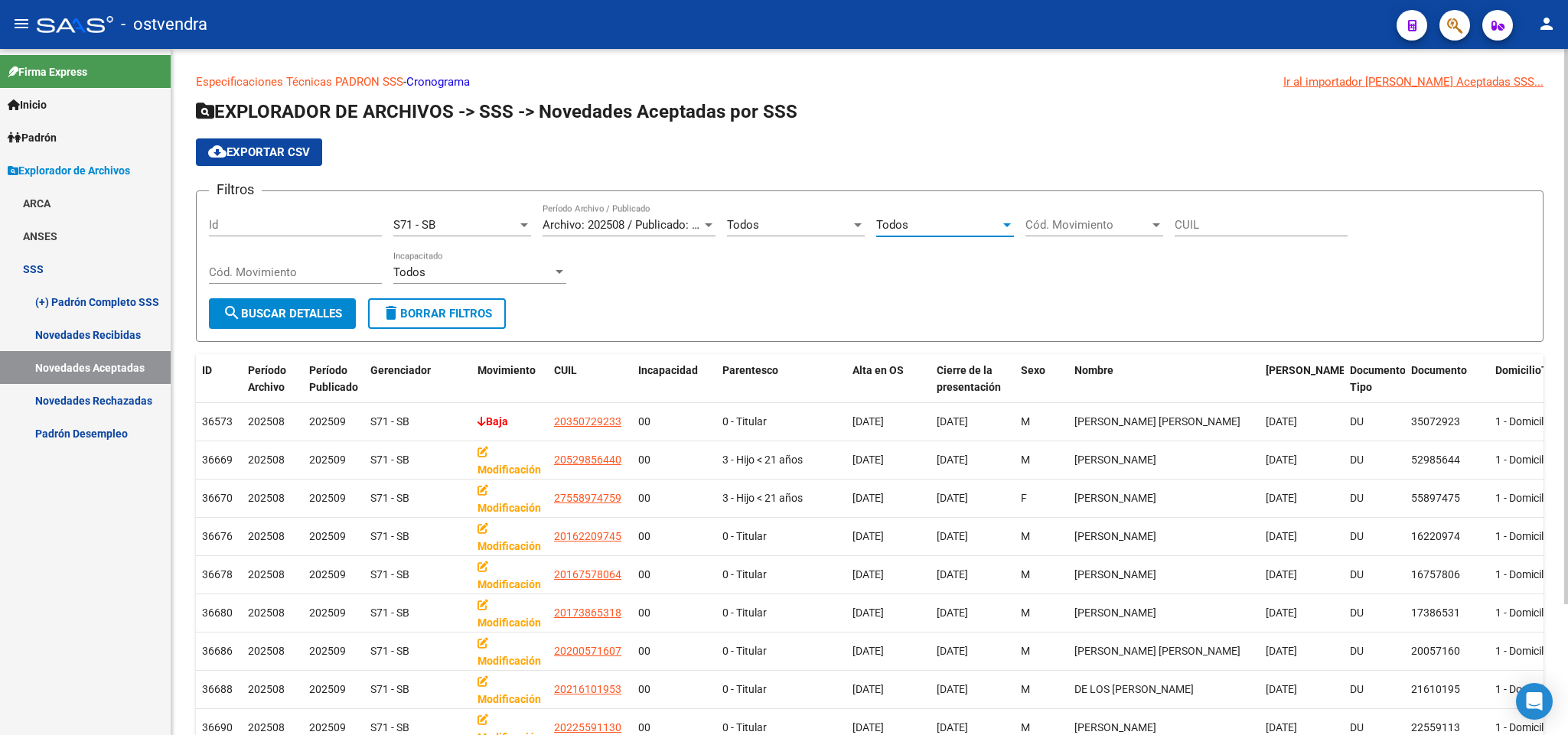
click at [1140, 225] on span "Cód. Movimiento" at bounding box center [1087, 225] width 124 height 14
click at [1098, 264] on span "Todos" at bounding box center [1114, 260] width 178 height 35
click at [569, 270] on app-bool-drop-down "Todos Incapacitado" at bounding box center [485, 272] width 185 height 14
click at [561, 270] on div at bounding box center [559, 271] width 7 height 4
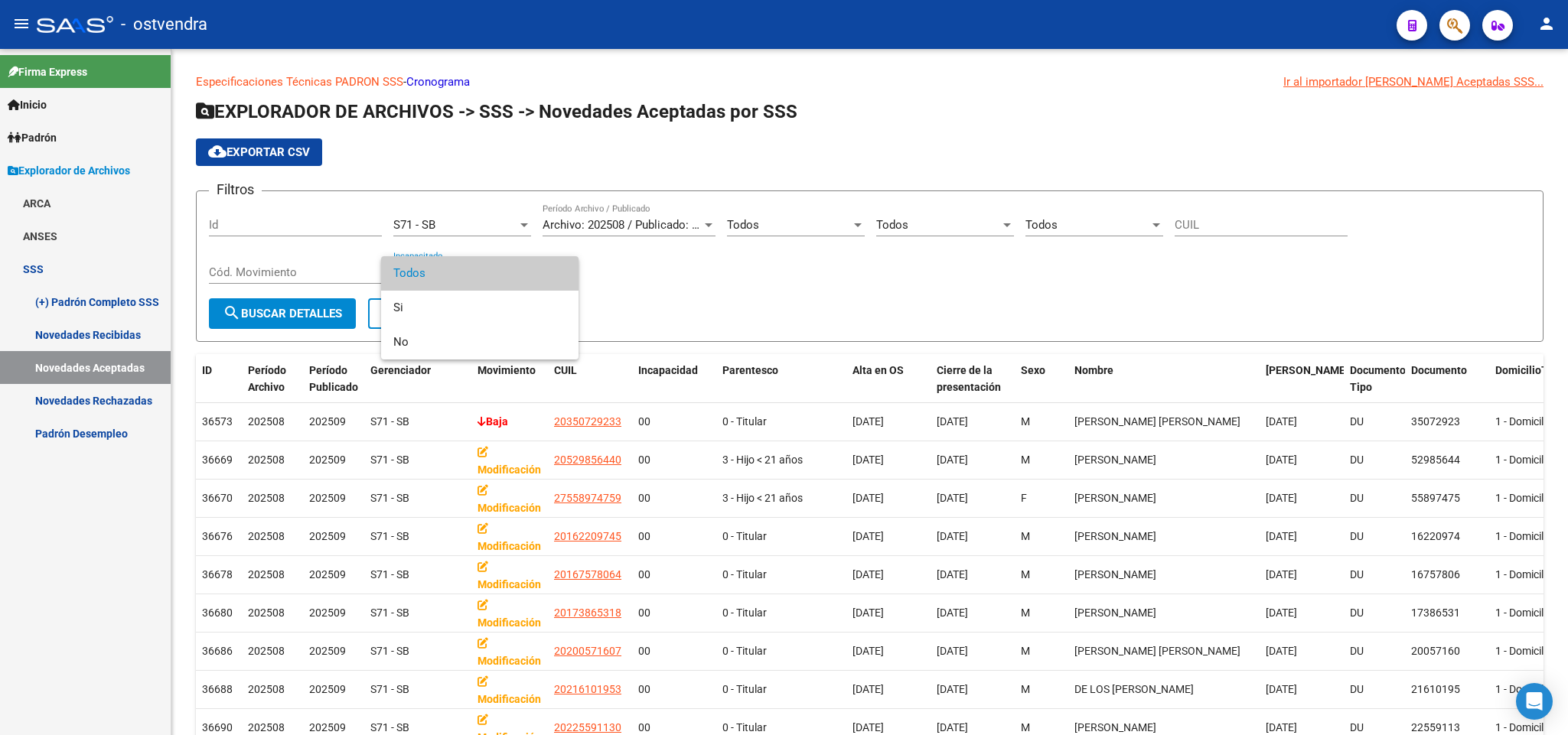
click at [505, 278] on span "Todos" at bounding box center [479, 273] width 173 height 35
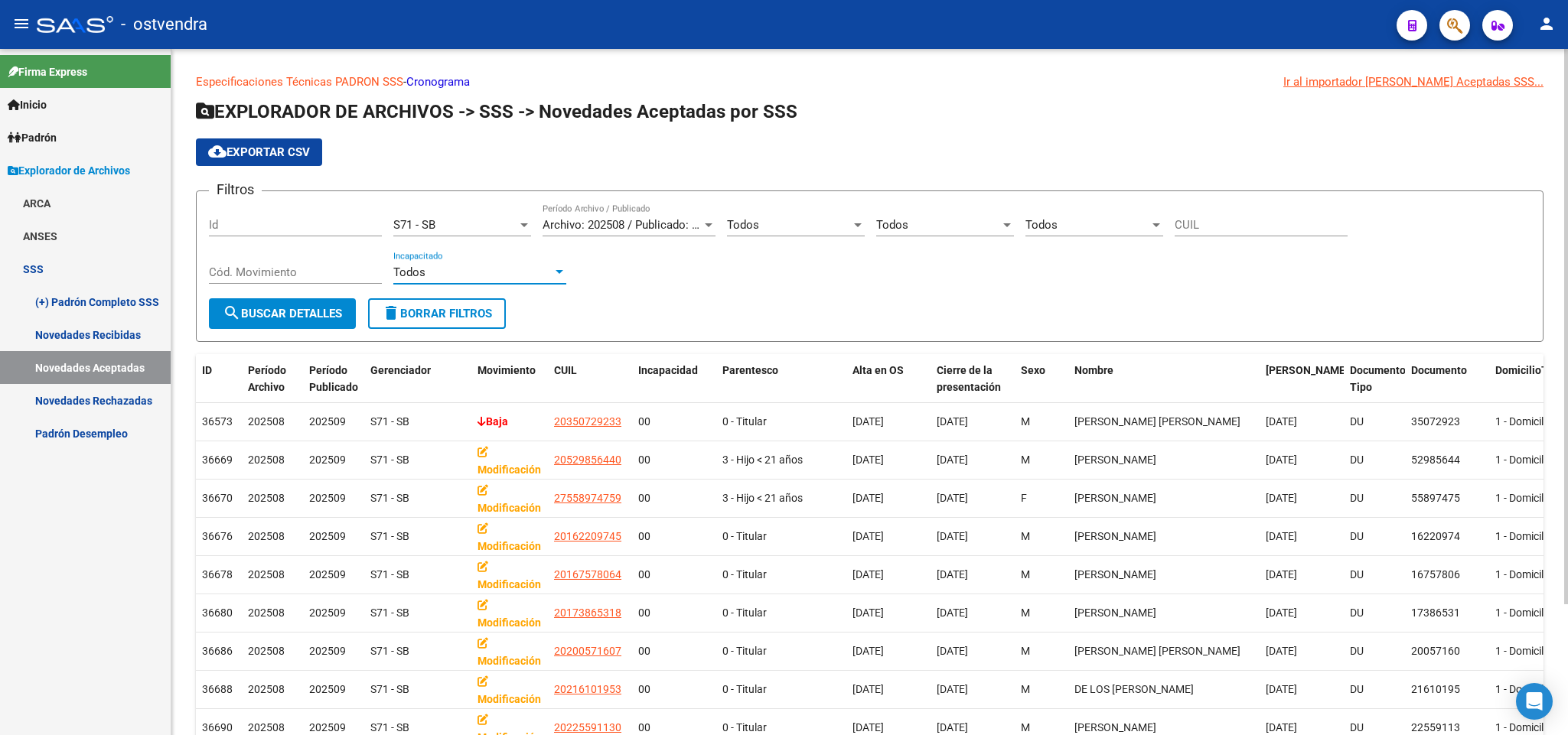
click at [283, 278] on input "Cód. Movimiento" at bounding box center [295, 272] width 173 height 14
click at [290, 312] on span "search Buscar Detalles" at bounding box center [283, 313] width 119 height 14
click at [292, 151] on span "cloud_download Exportar CSV" at bounding box center [259, 152] width 102 height 14
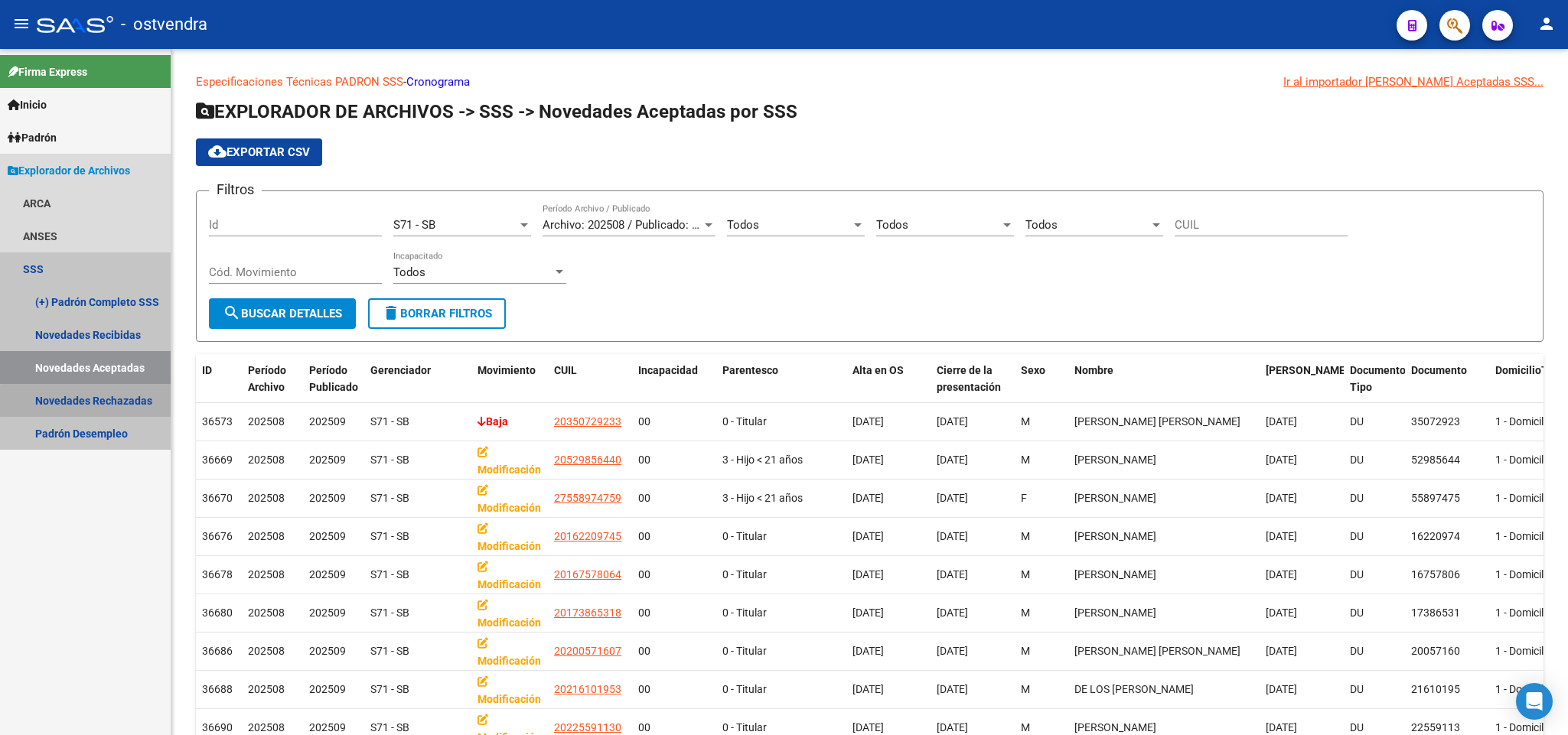
click at [138, 400] on link "Novedades Rechazadas" at bounding box center [85, 400] width 171 height 33
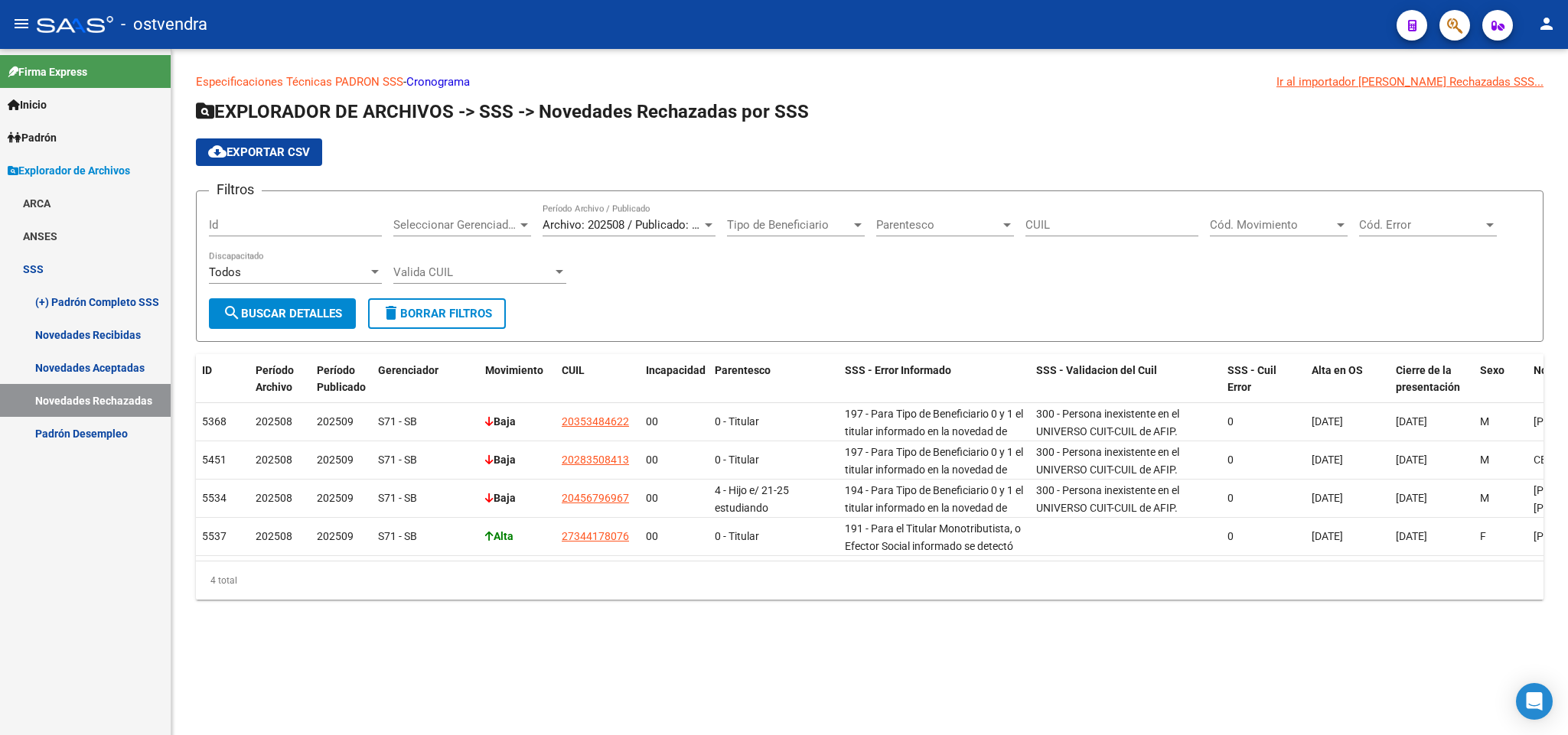
click at [495, 226] on span "Seleccionar Gerenciador" at bounding box center [455, 225] width 124 height 14
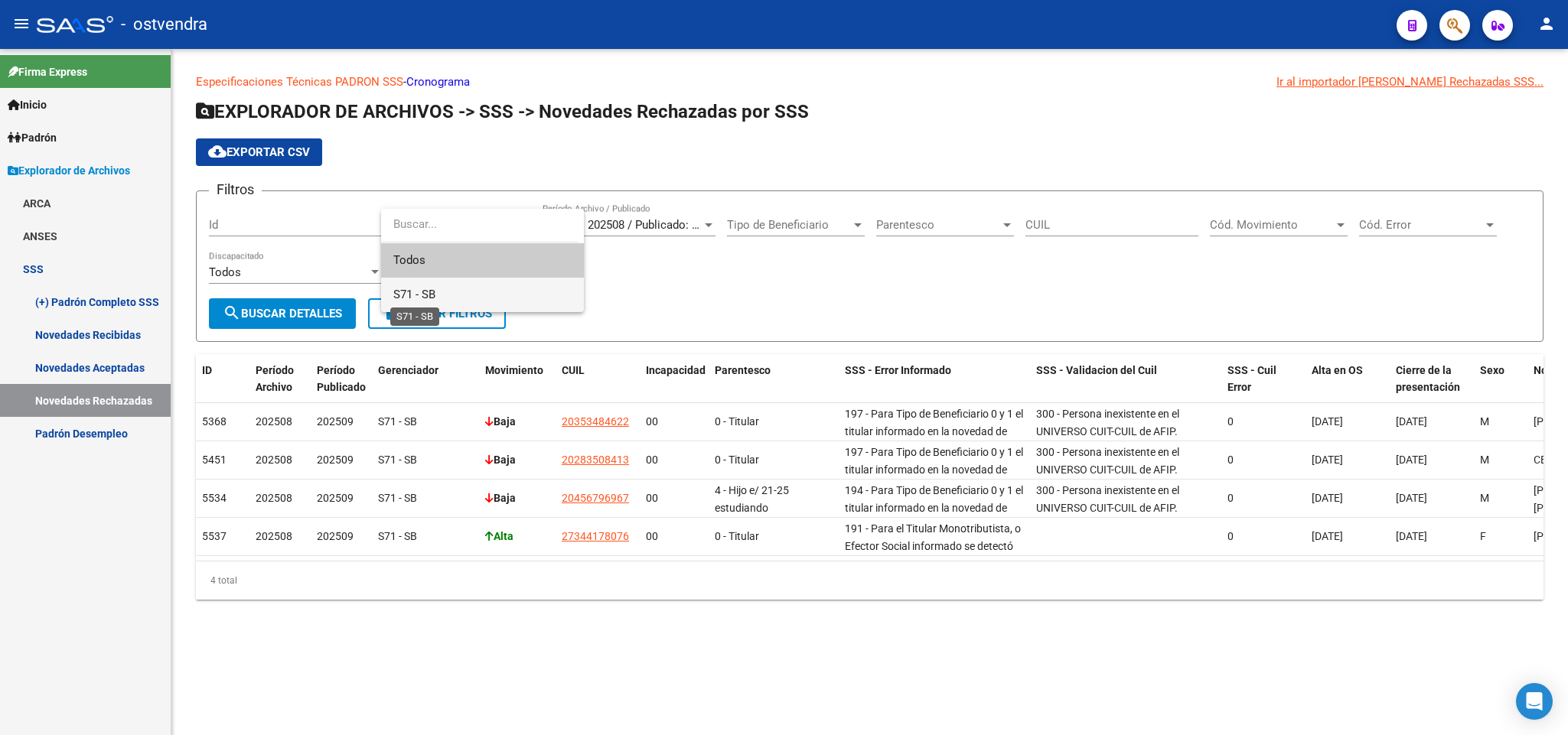
click at [431, 296] on span "S71 - SB" at bounding box center [413, 294] width 42 height 14
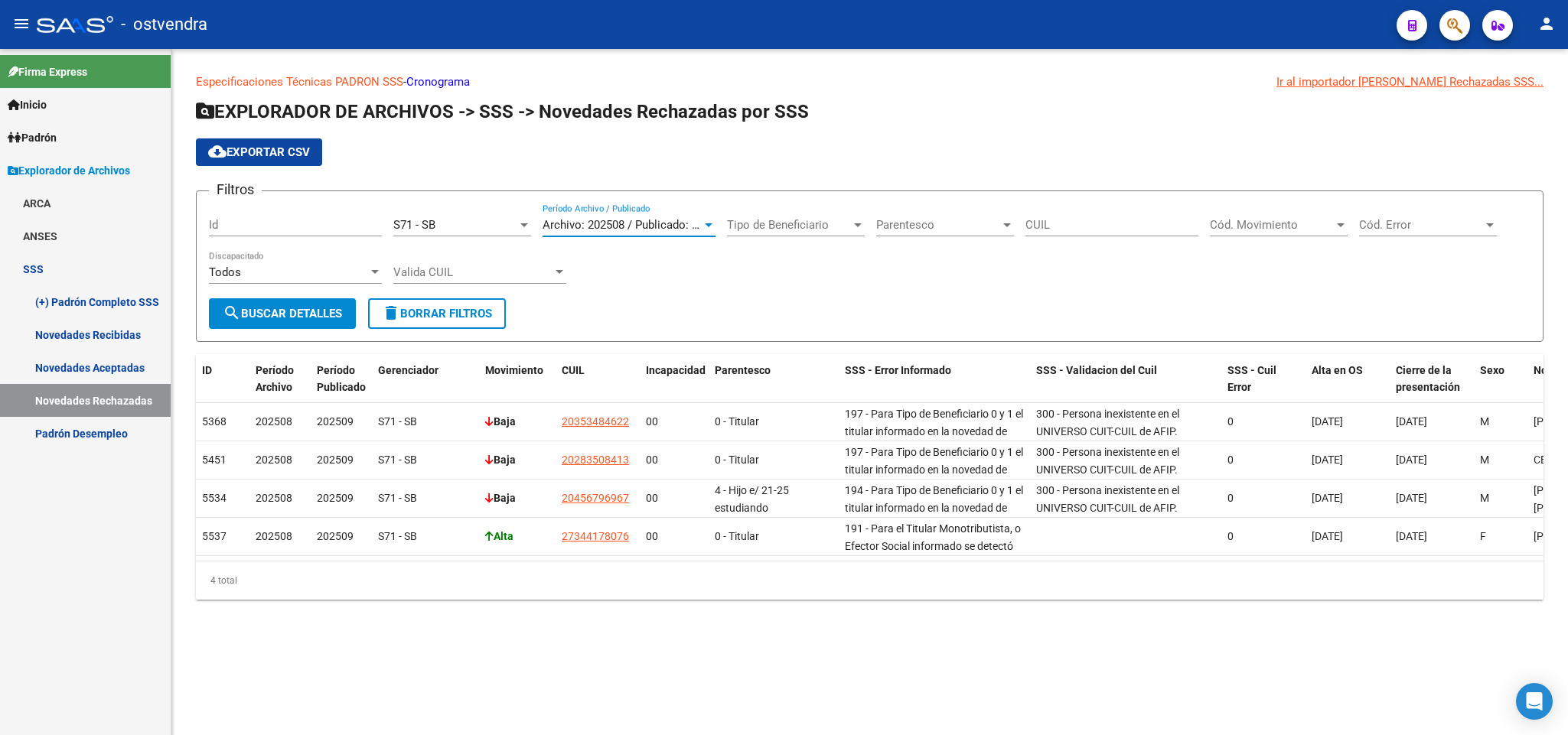
click at [682, 229] on span "Archivo: 202508 / Publicado: 202509" at bounding box center [635, 225] width 186 height 14
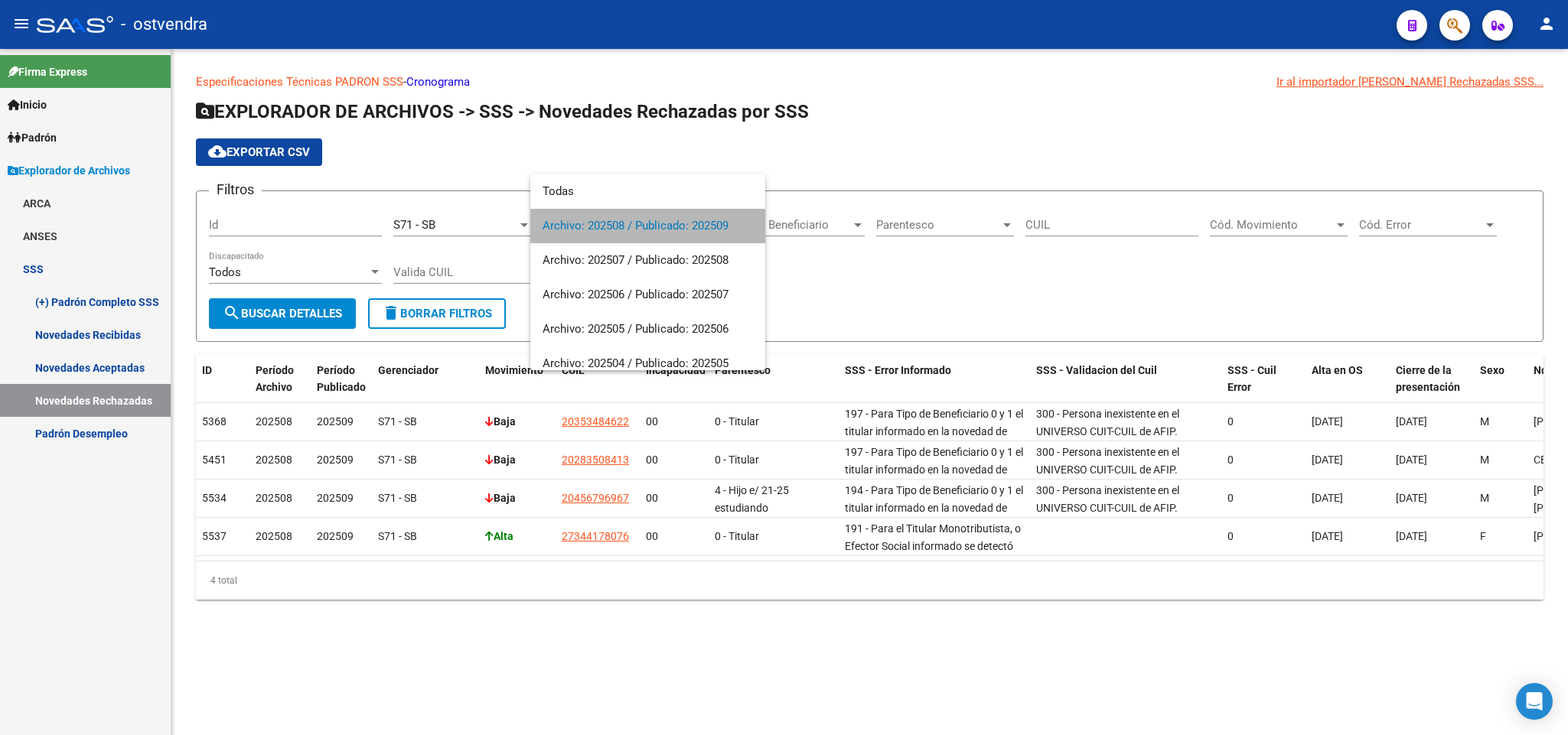
click at [704, 231] on span "Archivo: 202508 / Publicado: 202509" at bounding box center [648, 226] width 211 height 35
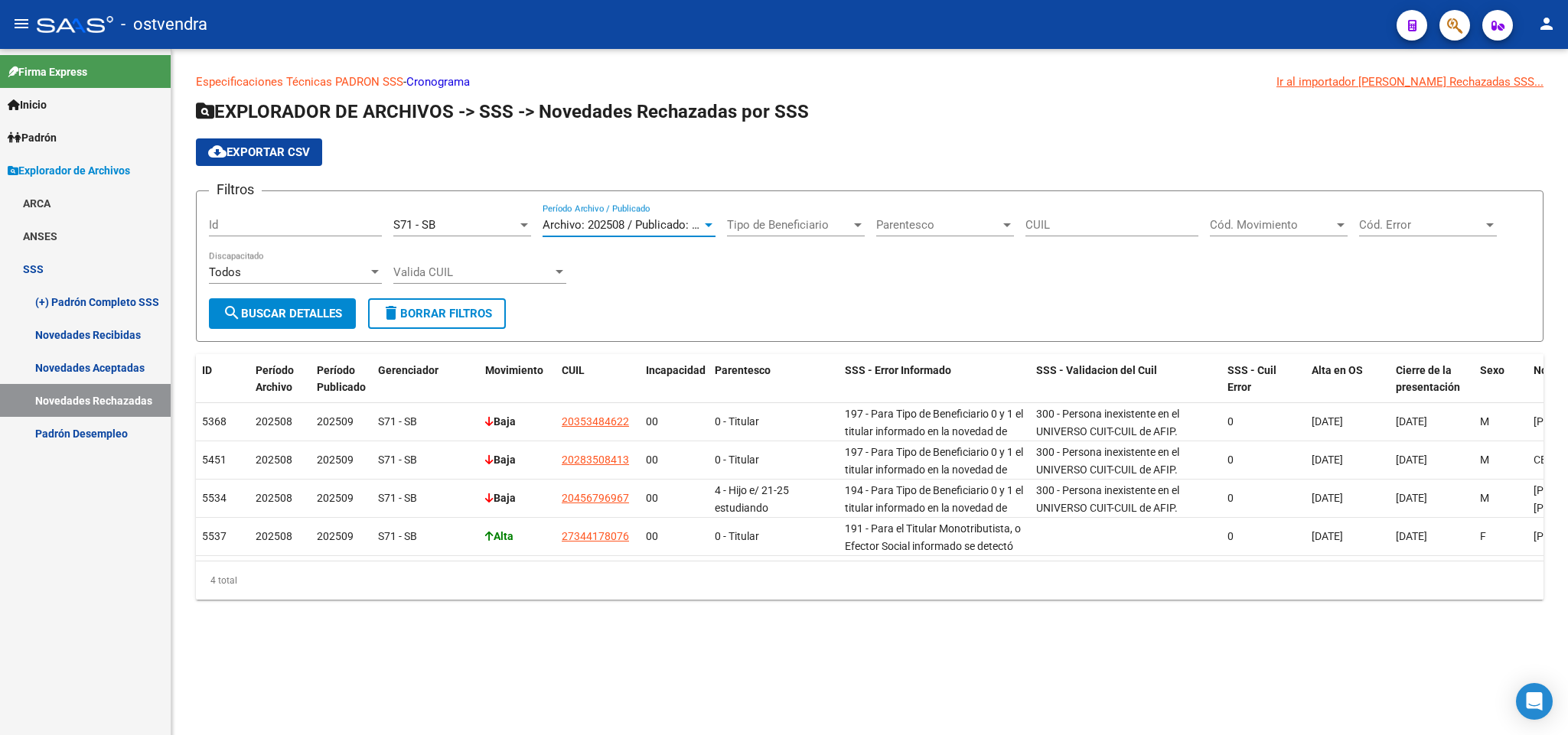
click at [850, 228] on div "Tipo de Beneficiario" at bounding box center [796, 225] width 138 height 14
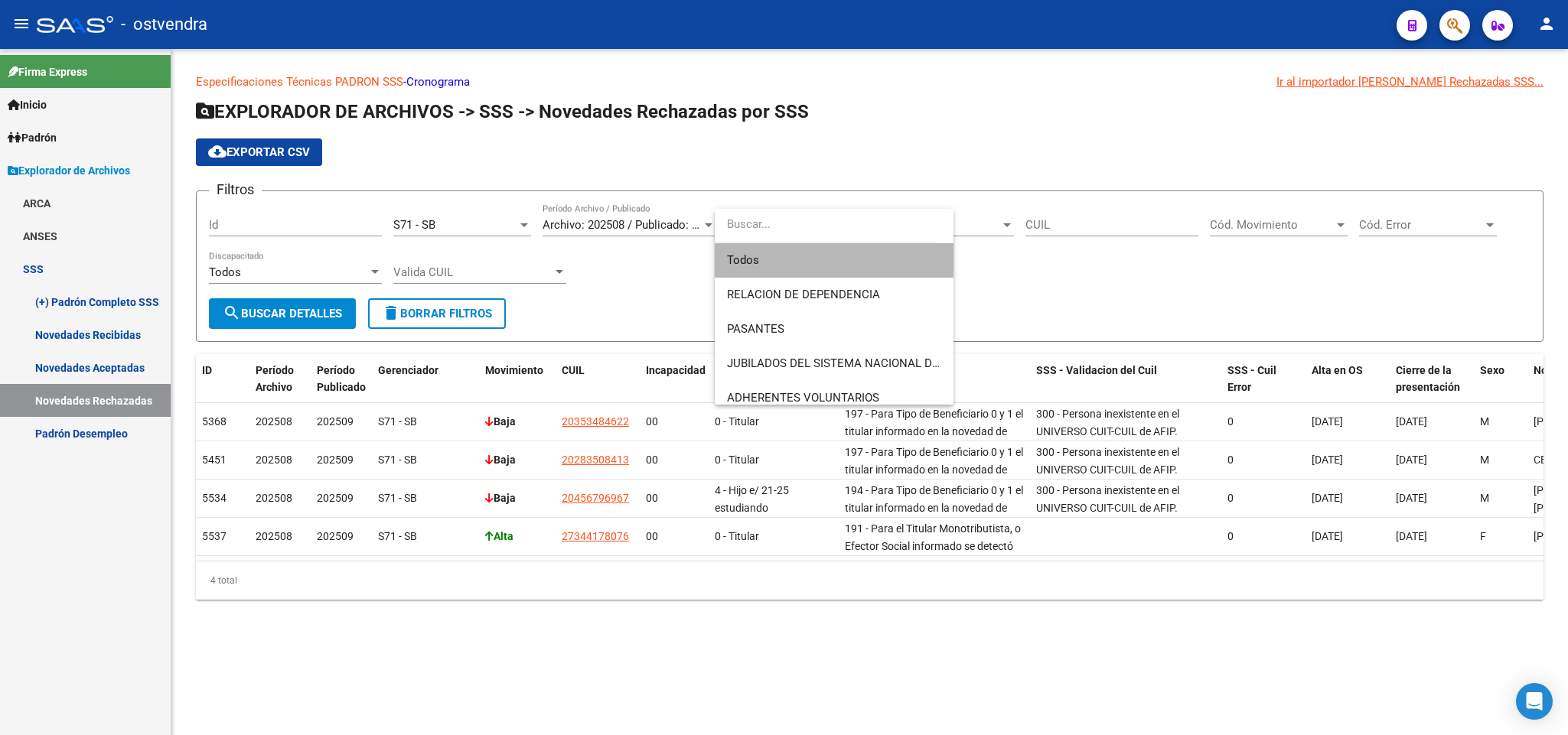
click at [834, 251] on span "Todos" at bounding box center [834, 260] width 215 height 35
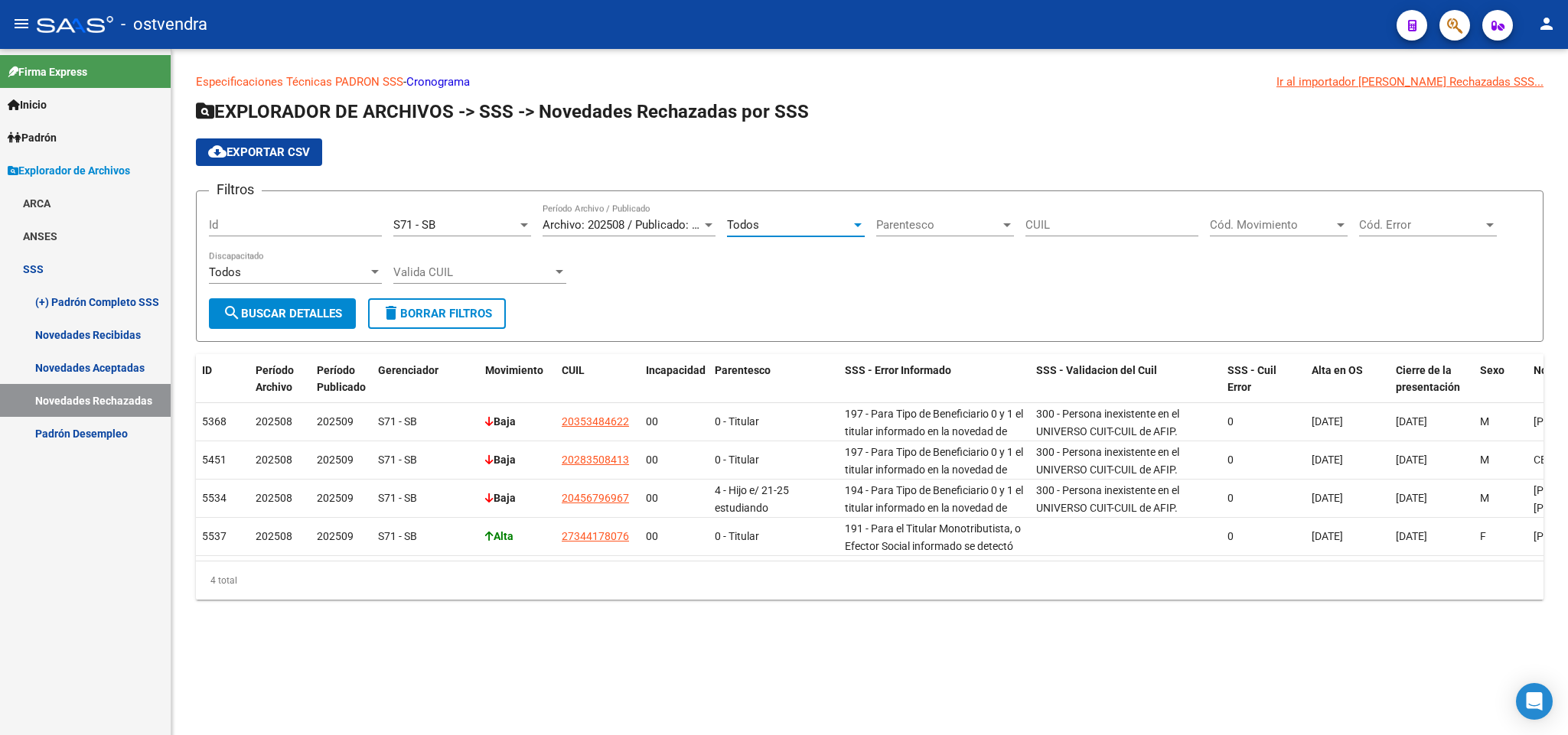
click at [990, 228] on span "Parentesco" at bounding box center [938, 225] width 124 height 14
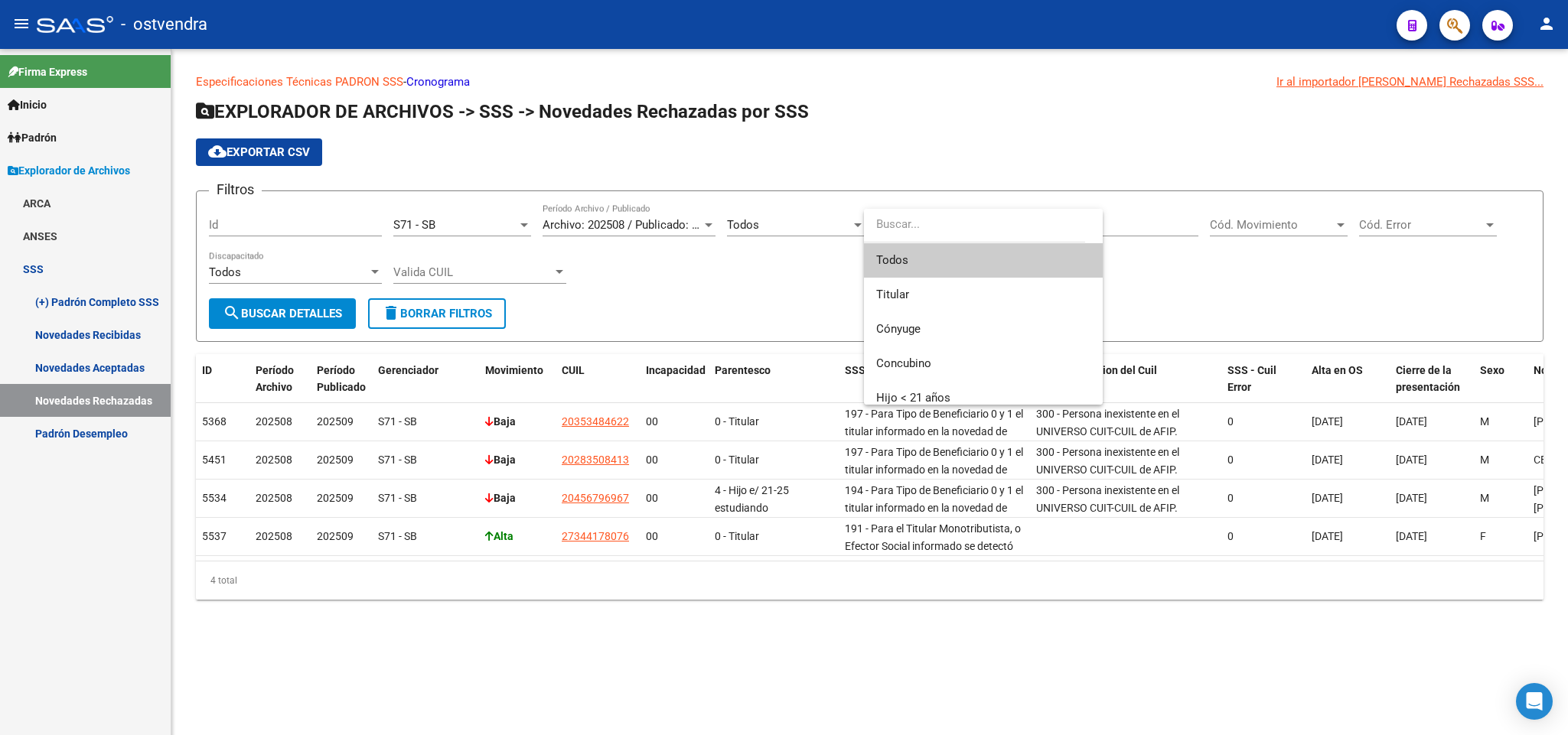
click at [937, 265] on span "Todos" at bounding box center [984, 260] width 215 height 35
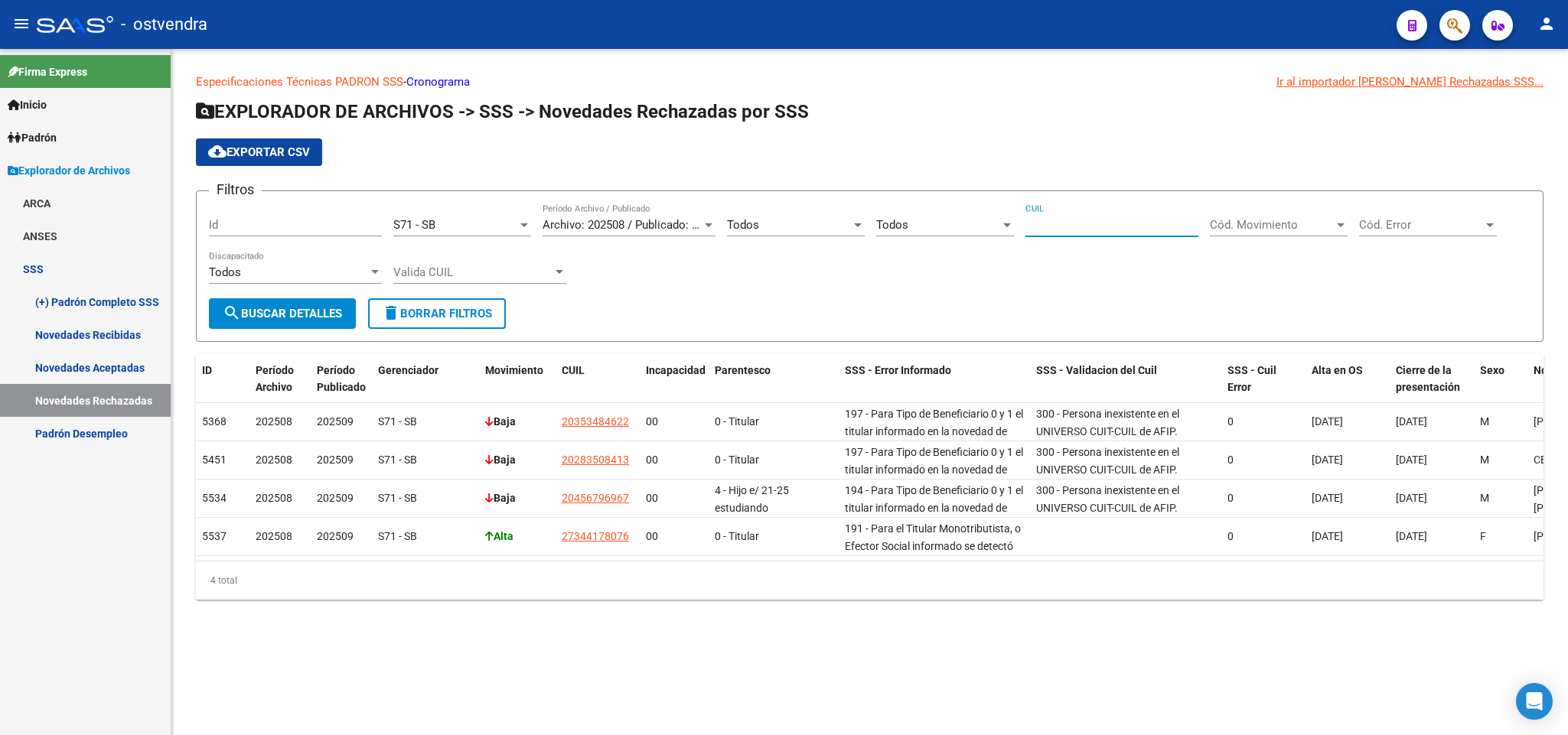
click at [1179, 228] on input "CUIL" at bounding box center [1112, 225] width 173 height 14
drag, startPoint x: 1184, startPoint y: 235, endPoint x: 1211, endPoint y: 232, distance: 27.2
click at [1190, 234] on div "CUIL" at bounding box center [1112, 219] width 173 height 33
click at [1223, 230] on span "Cód. Movimiento" at bounding box center [1271, 225] width 124 height 14
drag, startPoint x: 1231, startPoint y: 270, endPoint x: 1239, endPoint y: 269, distance: 8.1
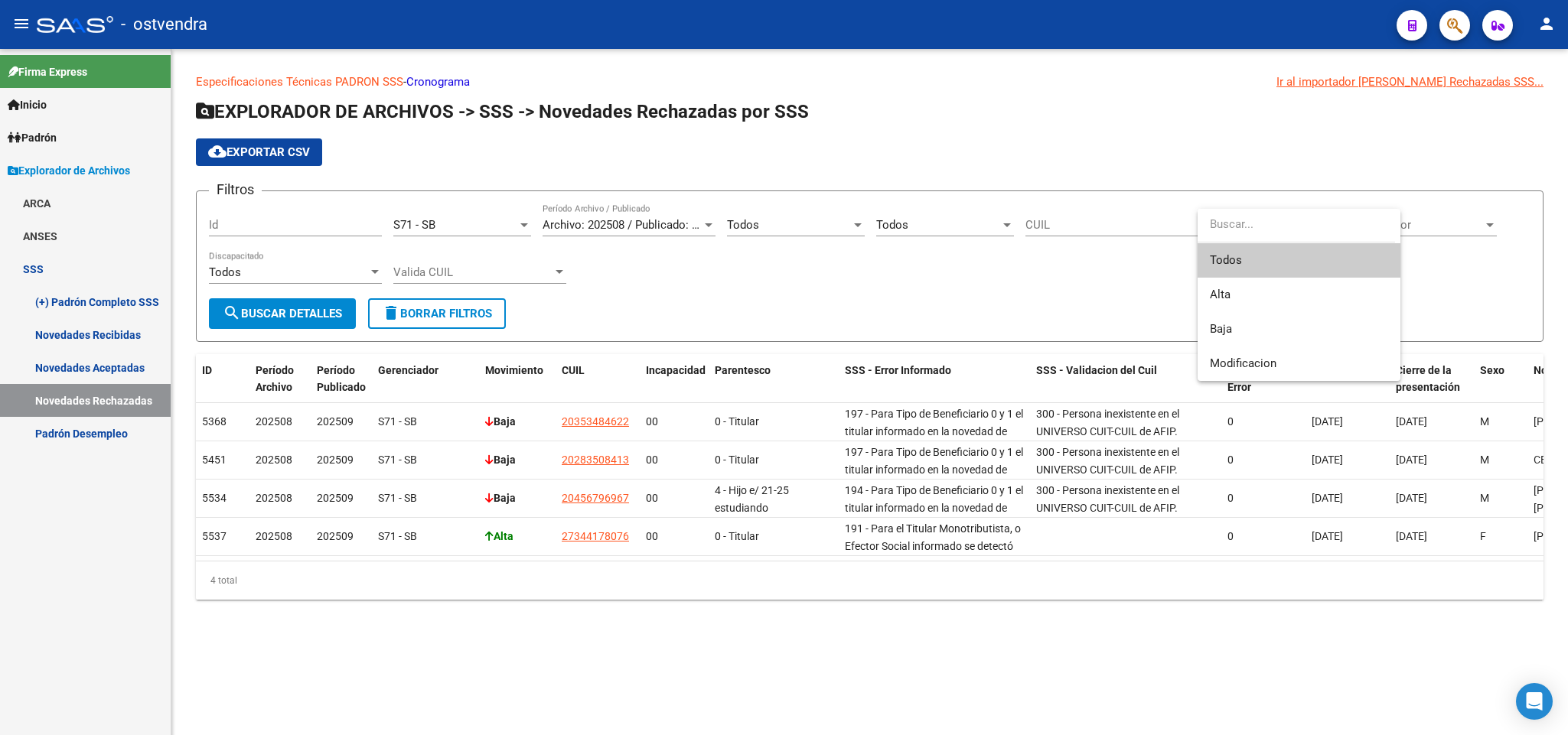
click at [1235, 270] on span "Todos" at bounding box center [1298, 260] width 178 height 35
click at [1417, 236] on div "Cód. Error Cód. Error" at bounding box center [1428, 219] width 138 height 33
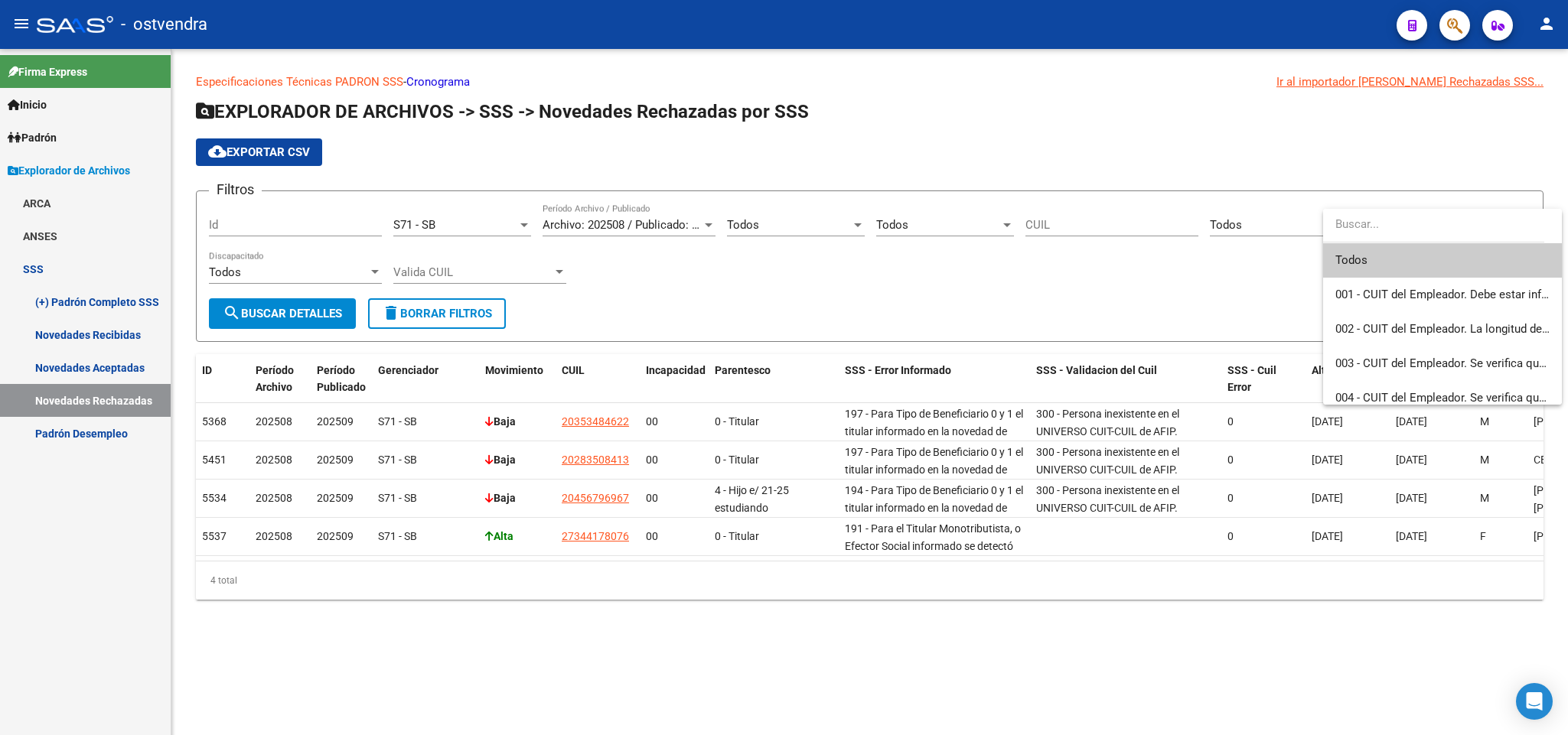
click at [1387, 266] on span "Todos" at bounding box center [1443, 260] width 215 height 35
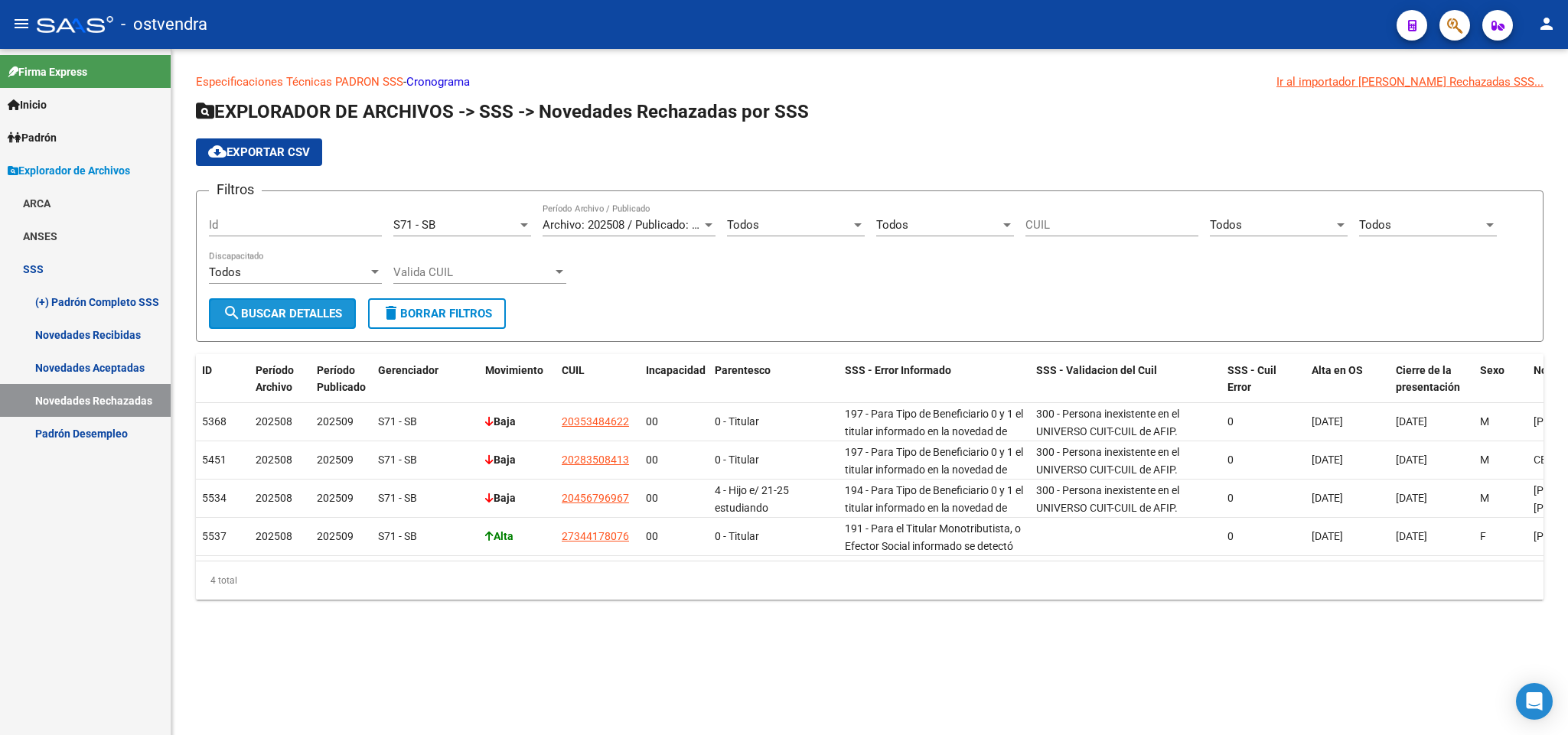
click at [315, 314] on span "search Buscar Detalles" at bounding box center [283, 313] width 119 height 14
drag, startPoint x: 283, startPoint y: 135, endPoint x: 285, endPoint y: 146, distance: 11.2
click at [283, 138] on app-list-header "EXPLORADOR DE ARCHIVOS -> SSS -> Novedades Rechazadas por SSS cloud_download Ex…" at bounding box center [870, 221] width 1348 height 243
click at [285, 146] on span "cloud_download Exportar CSV" at bounding box center [259, 152] width 102 height 14
drag, startPoint x: 289, startPoint y: 216, endPoint x: 315, endPoint y: 223, distance: 26.9
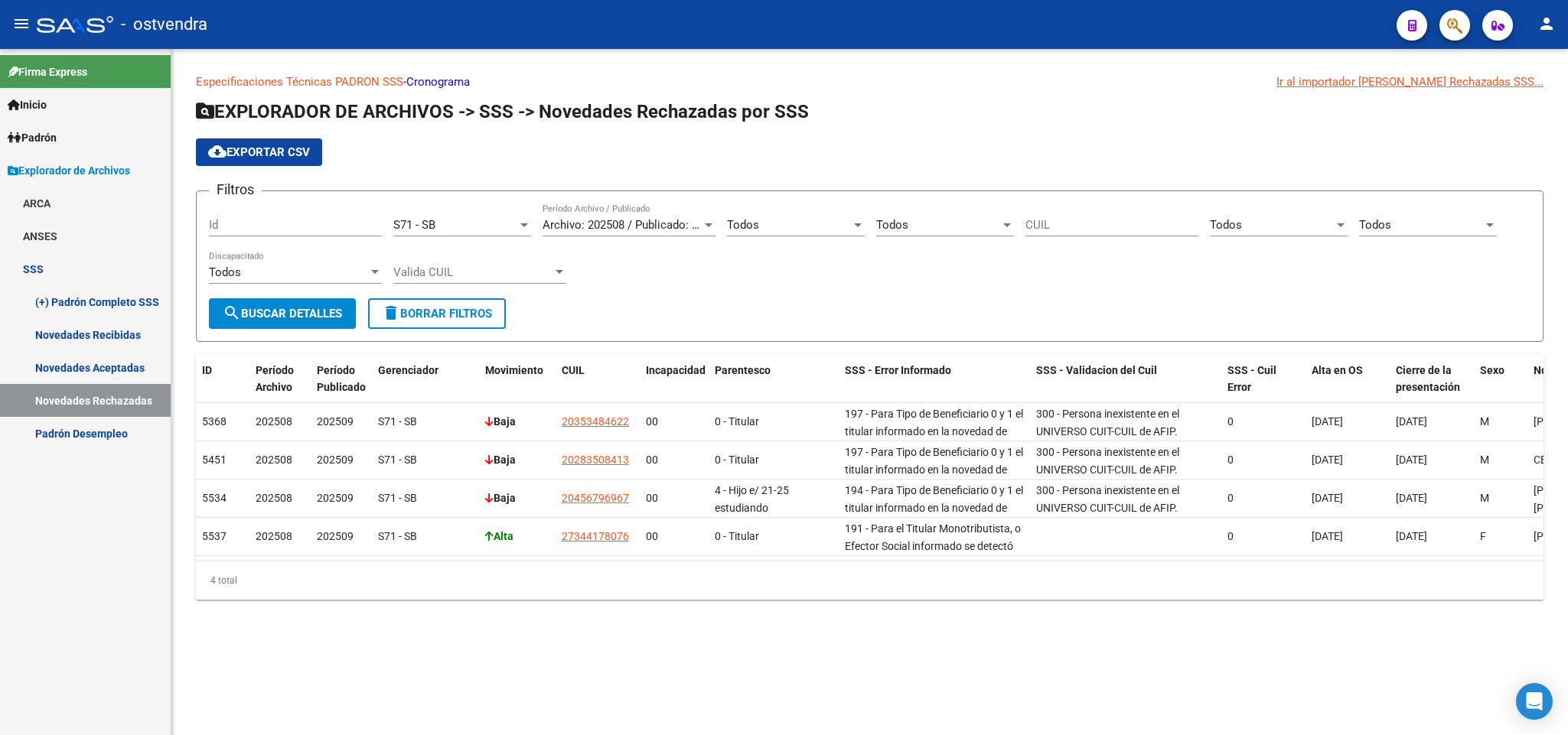
click at [294, 218] on div "Id" at bounding box center [295, 219] width 173 height 33
click at [487, 226] on div "S71 - SB" at bounding box center [455, 225] width 124 height 14
drag, startPoint x: 81, startPoint y: 300, endPoint x: 77, endPoint y: 342, distance: 42.2
click at [77, 342] on div at bounding box center [784, 368] width 1568 height 735
click at [77, 342] on link "Novedades Recibidas" at bounding box center [85, 334] width 171 height 33
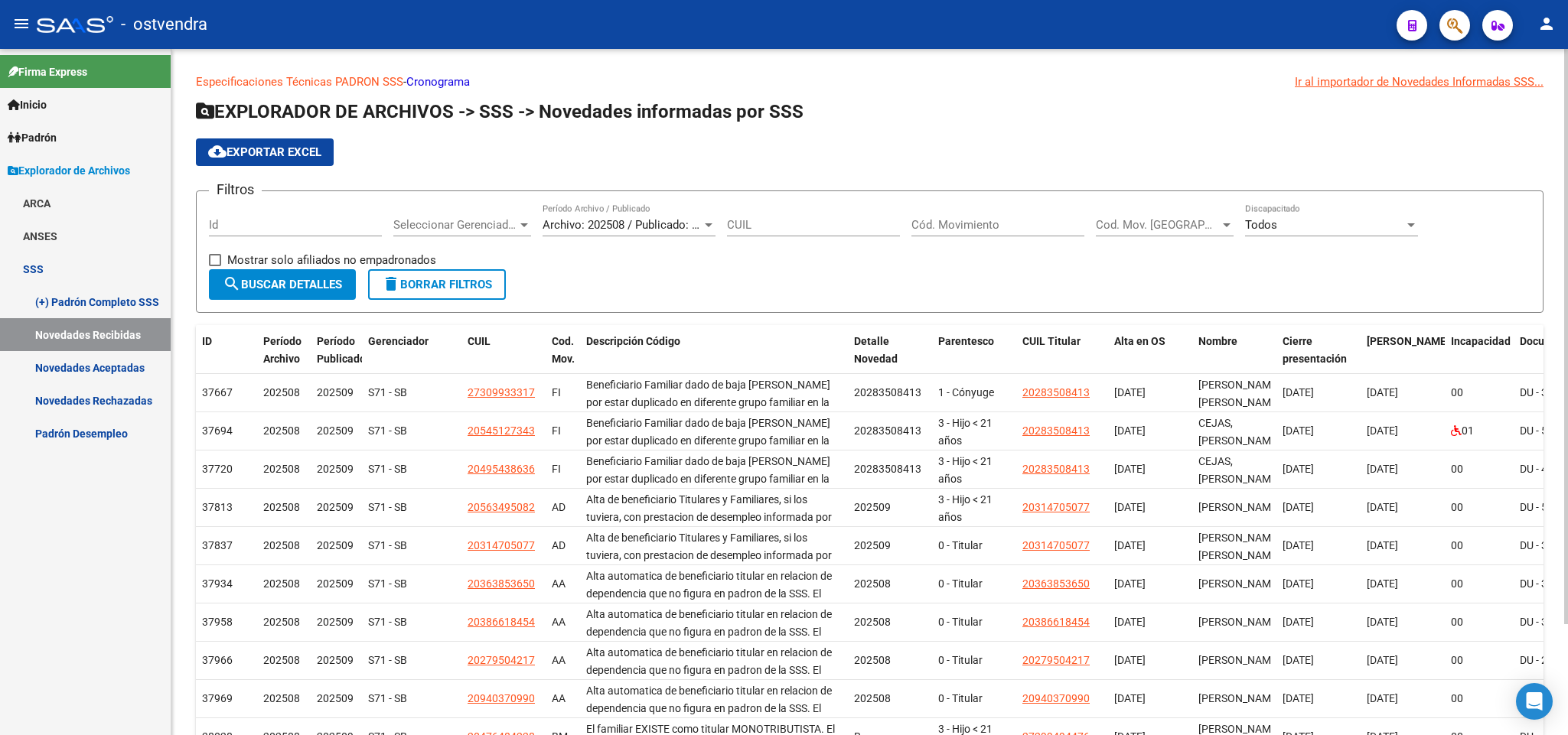
click at [511, 226] on span "Seleccionar Gerenciador" at bounding box center [455, 225] width 124 height 14
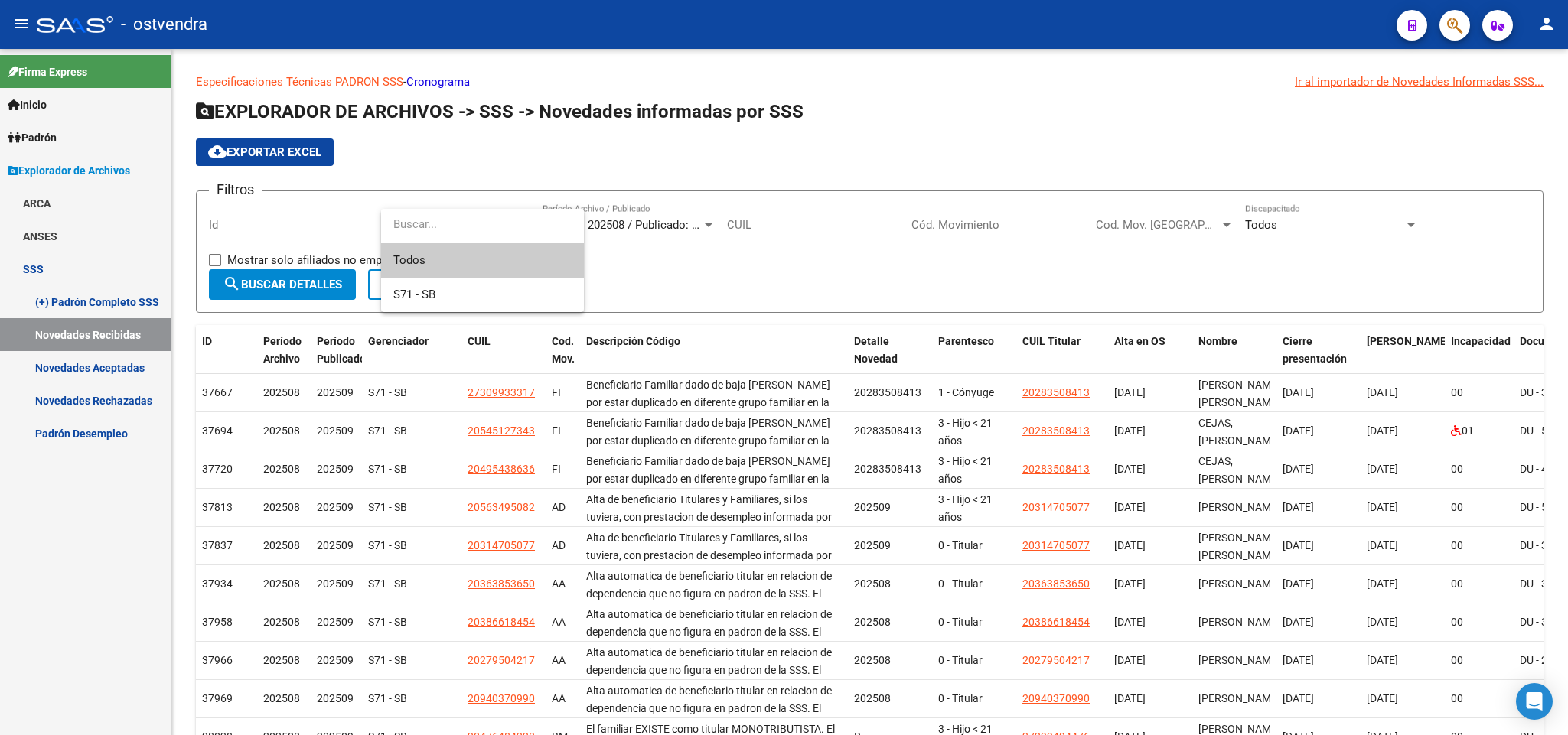
click at [446, 253] on span "Todos" at bounding box center [482, 260] width 178 height 35
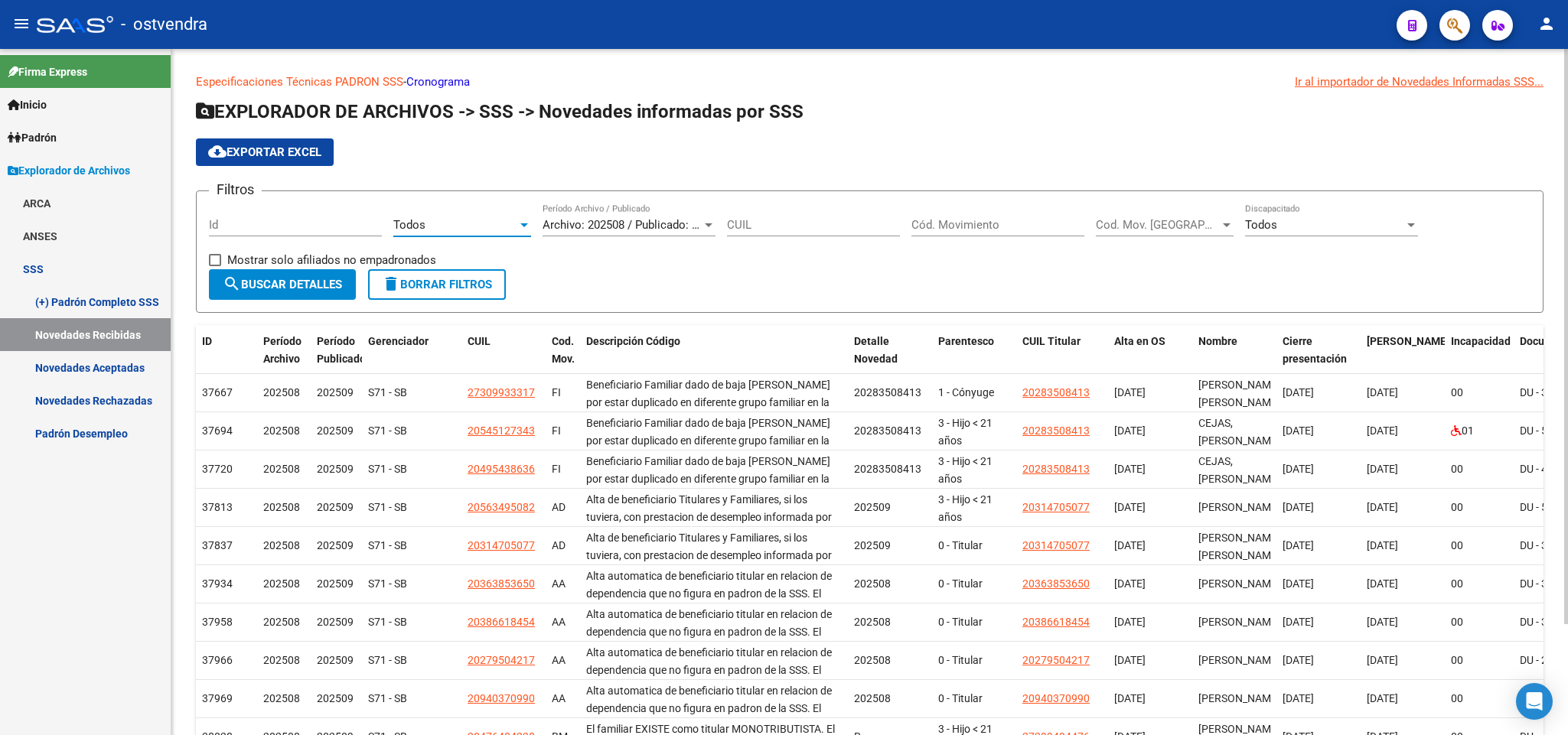
click at [699, 223] on span "Archivo: 202508 / Publicado: 202509" at bounding box center [635, 225] width 186 height 14
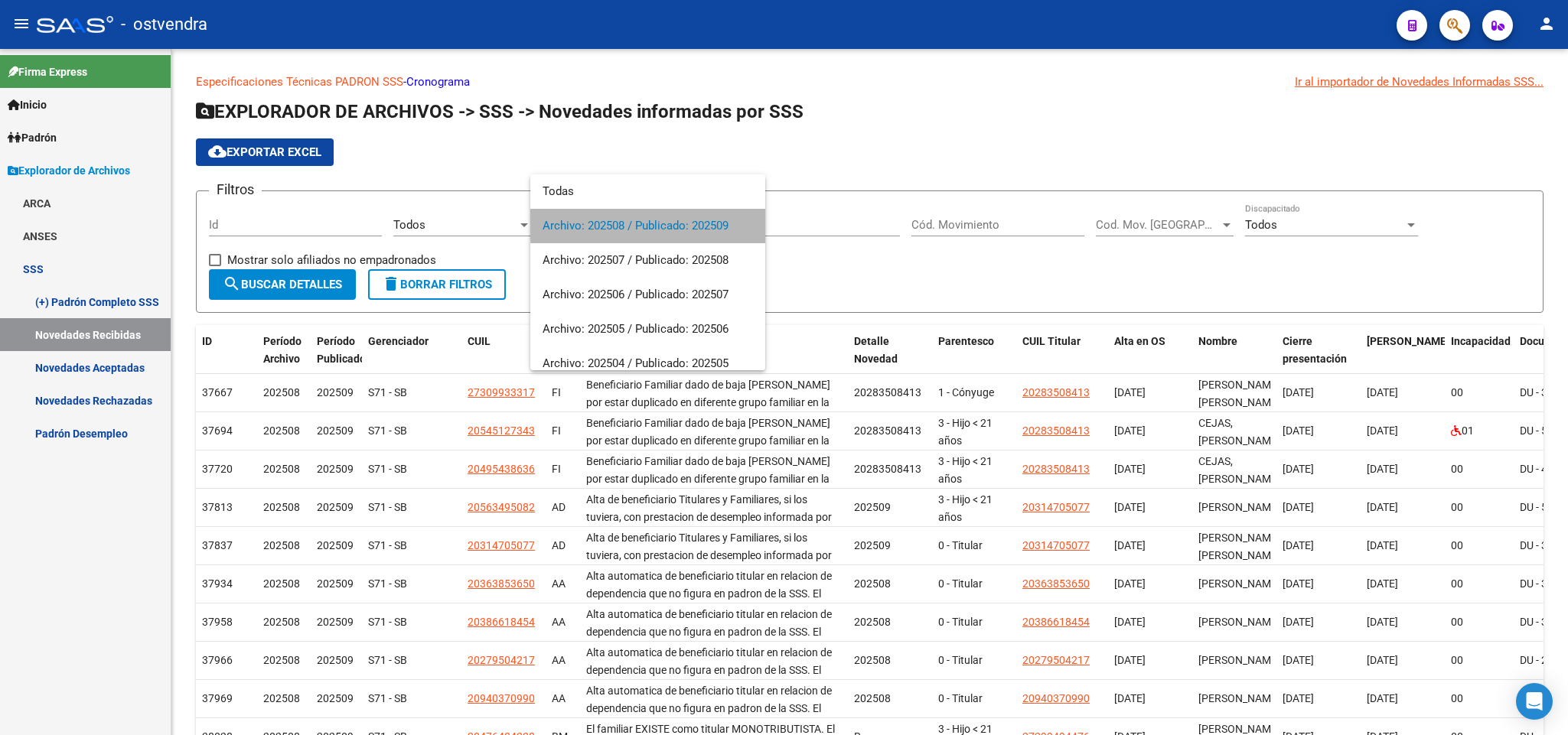
click at [679, 223] on span "Archivo: 202508 / Publicado: 202509" at bounding box center [648, 226] width 211 height 35
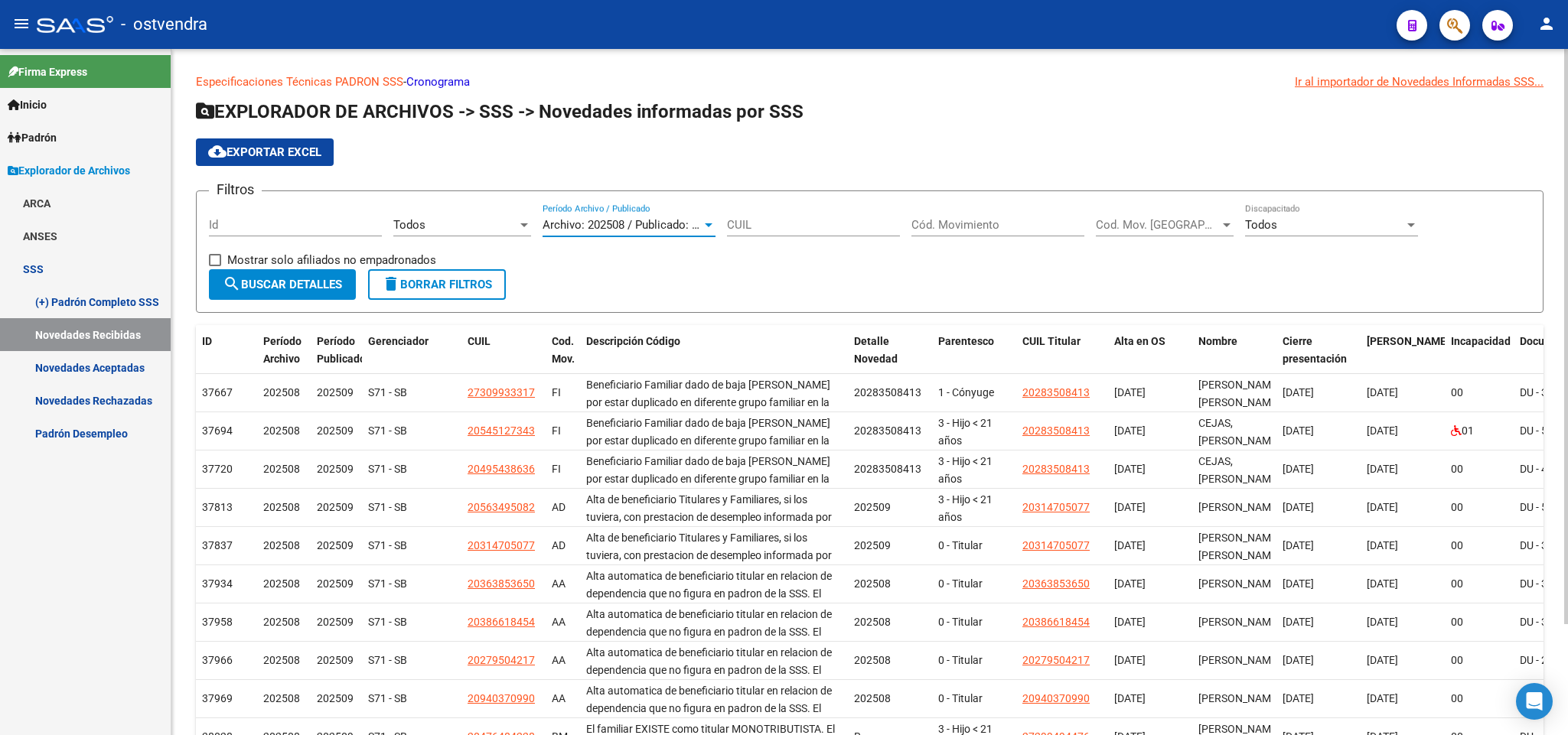
click at [1044, 232] on div "Cód. Movimiento" at bounding box center [998, 219] width 173 height 33
click at [1041, 221] on input "Cód. Movimiento" at bounding box center [998, 225] width 173 height 14
click at [1099, 228] on span "Cod. Mov. [GEOGRAPHIC_DATA]" at bounding box center [1157, 225] width 124 height 14
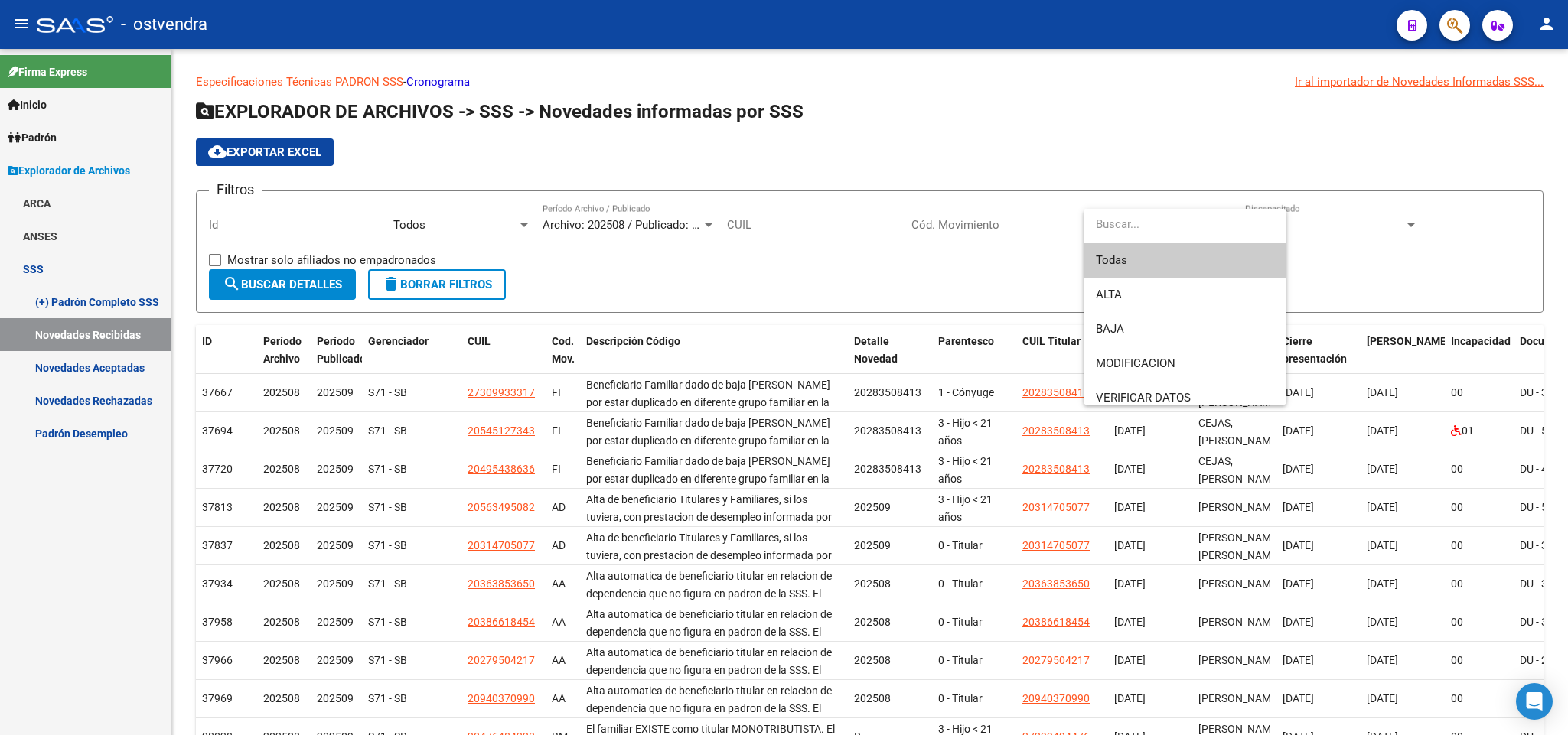
click at [1171, 264] on span "Todas" at bounding box center [1184, 260] width 178 height 35
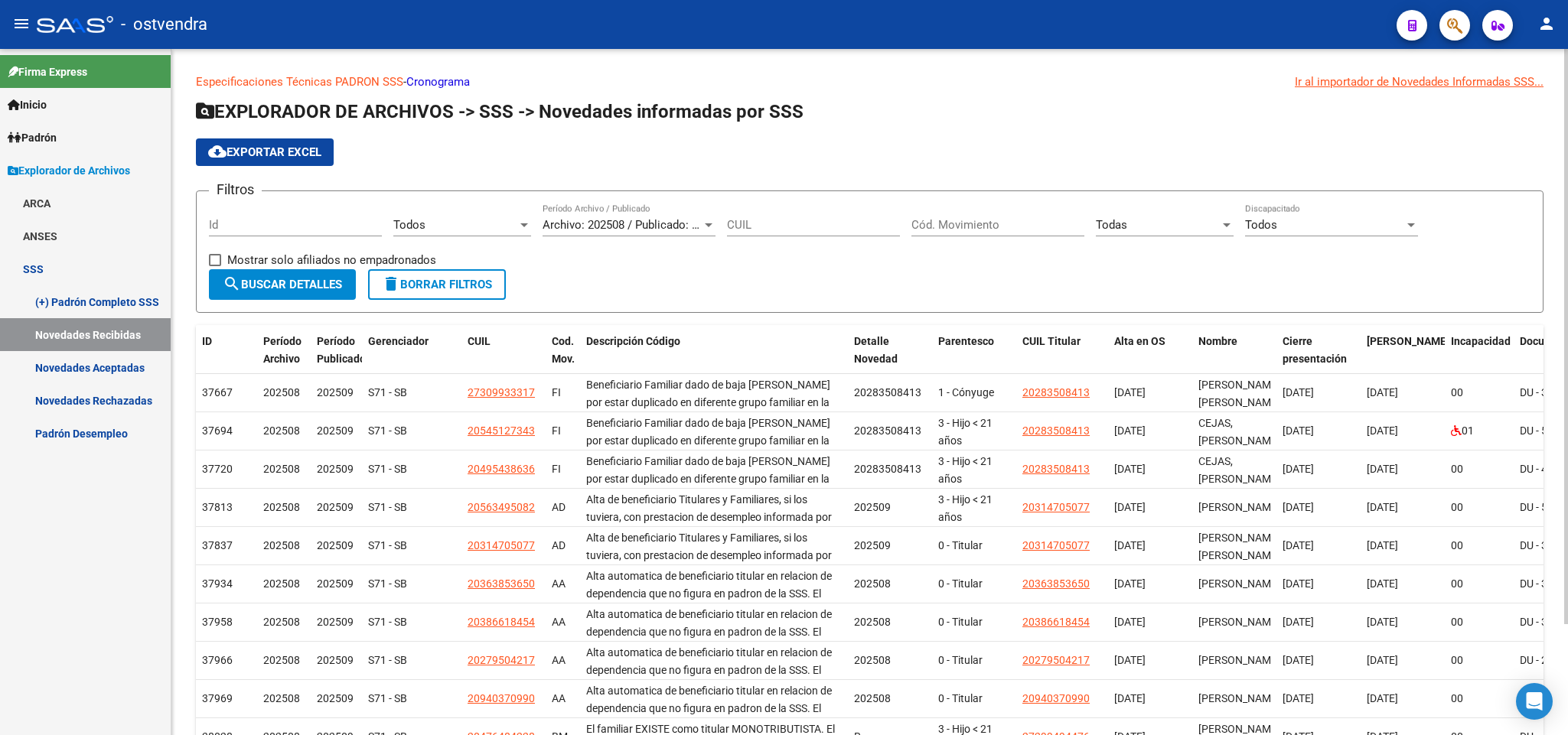
click at [1351, 216] on div "Todos Discapacitado" at bounding box center [1331, 219] width 173 height 33
drag, startPoint x: 1321, startPoint y: 231, endPoint x: 661, endPoint y: 237, distance: 660.0
click at [1318, 231] on span "Todos" at bounding box center [1331, 226] width 173 height 35
click at [283, 285] on span "search Buscar Detalles" at bounding box center [283, 284] width 119 height 14
click at [296, 281] on span "search Buscar Detalles" at bounding box center [283, 284] width 119 height 14
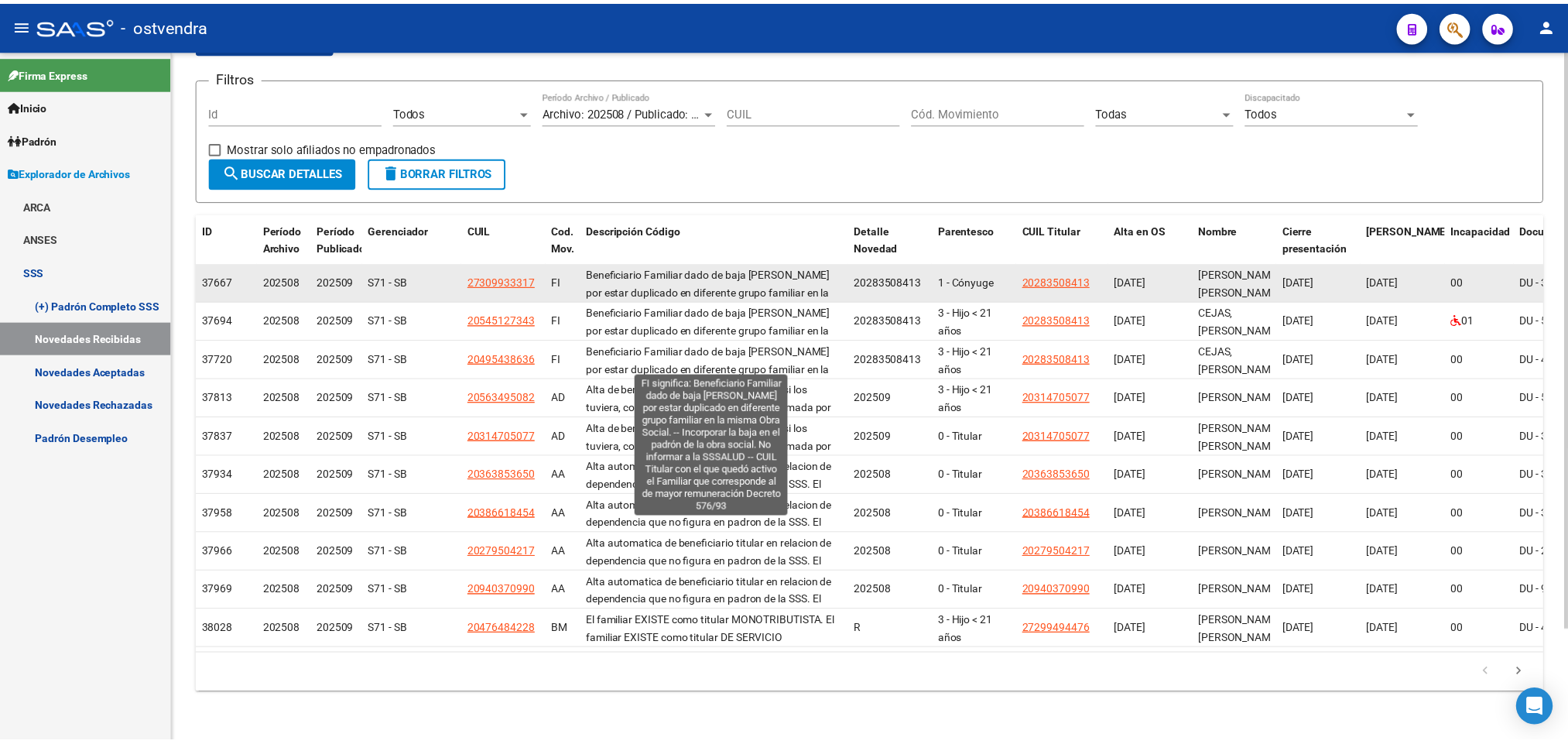
scroll to position [91, 0]
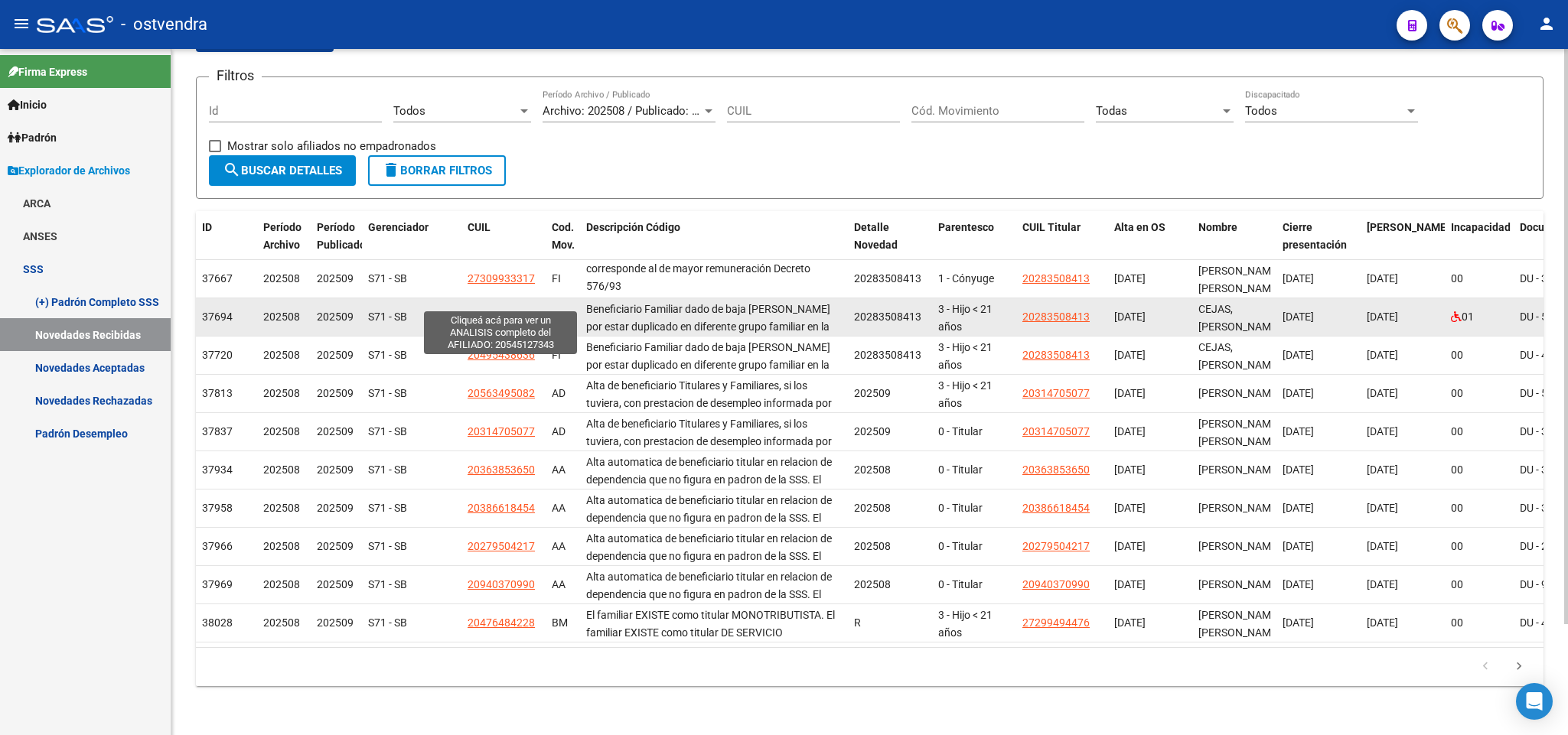
click at [505, 311] on span "20545127343" at bounding box center [501, 316] width 67 height 12
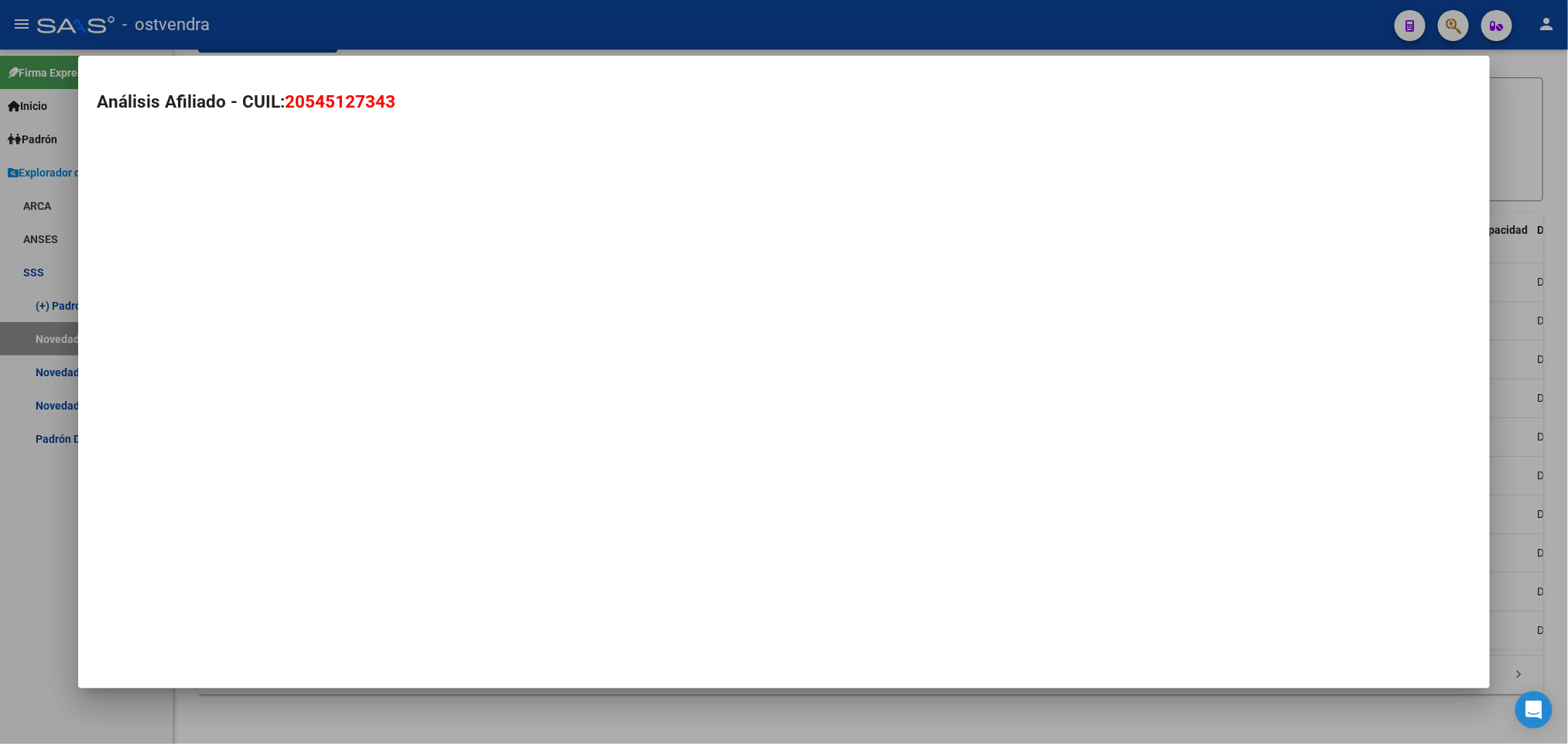
click at [512, 304] on mat-dialog-container "Análisis Afiliado - CUIL: 20545127343" at bounding box center [784, 372] width 1411 height 633
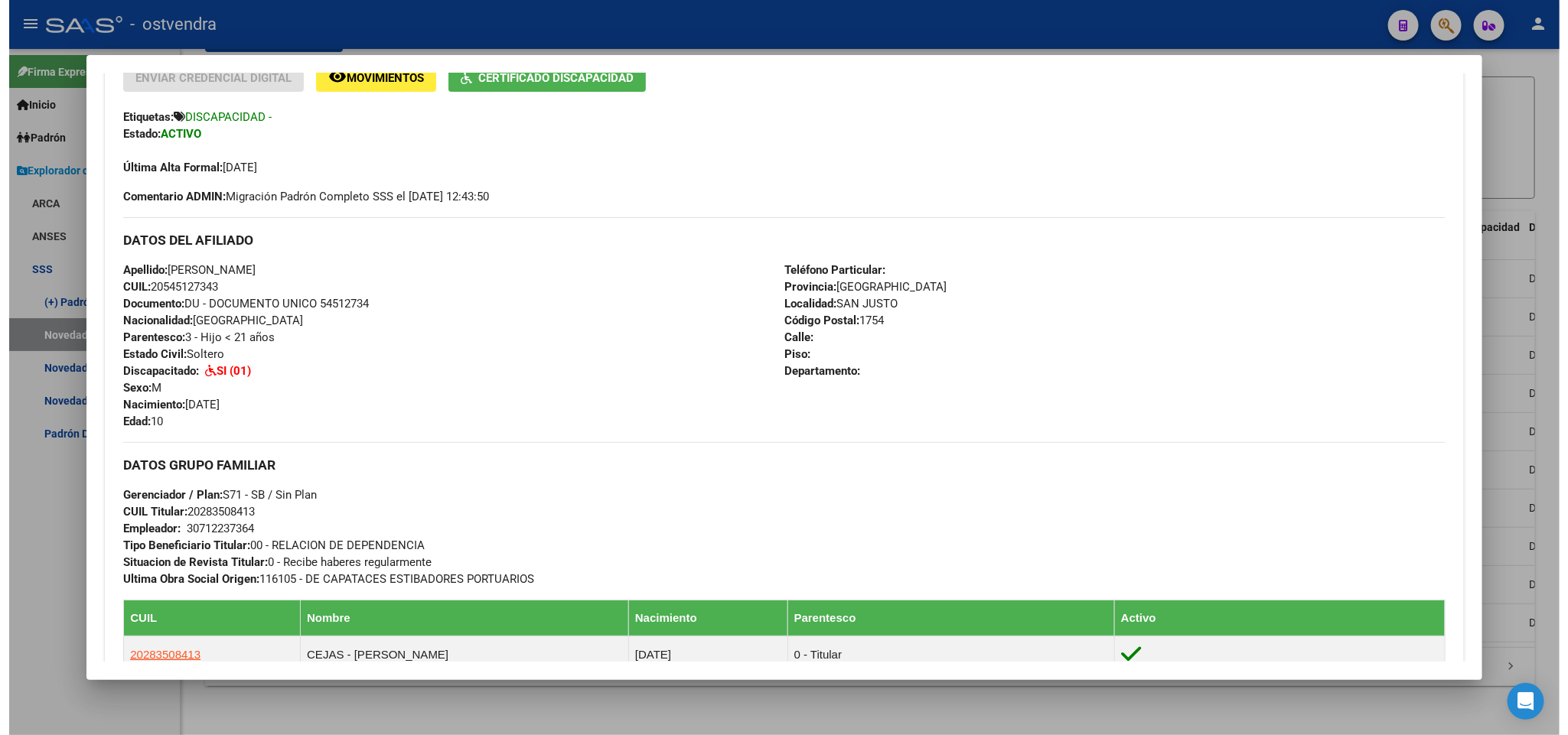
scroll to position [344, 0]
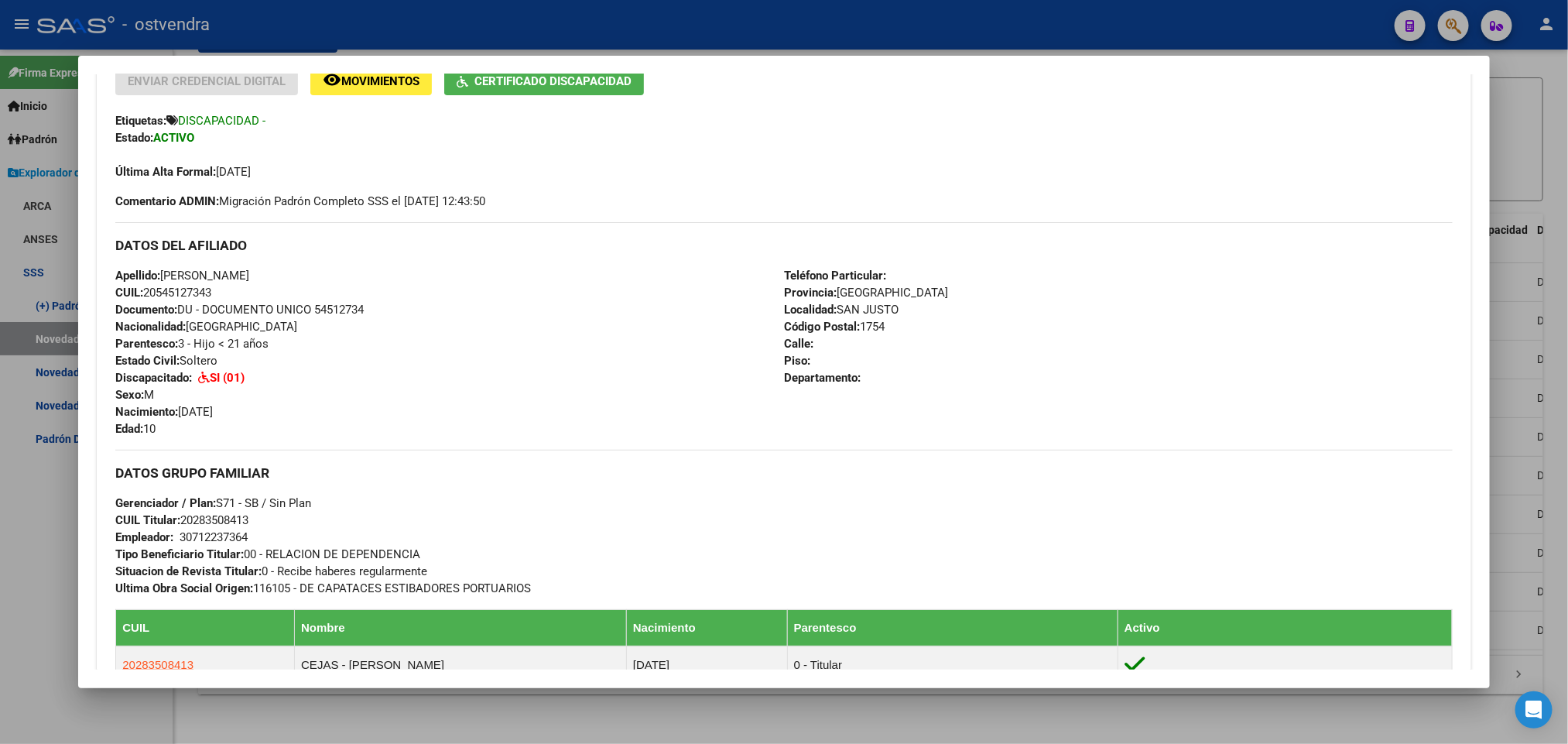
click at [1526, 377] on div at bounding box center [784, 372] width 1568 height 744
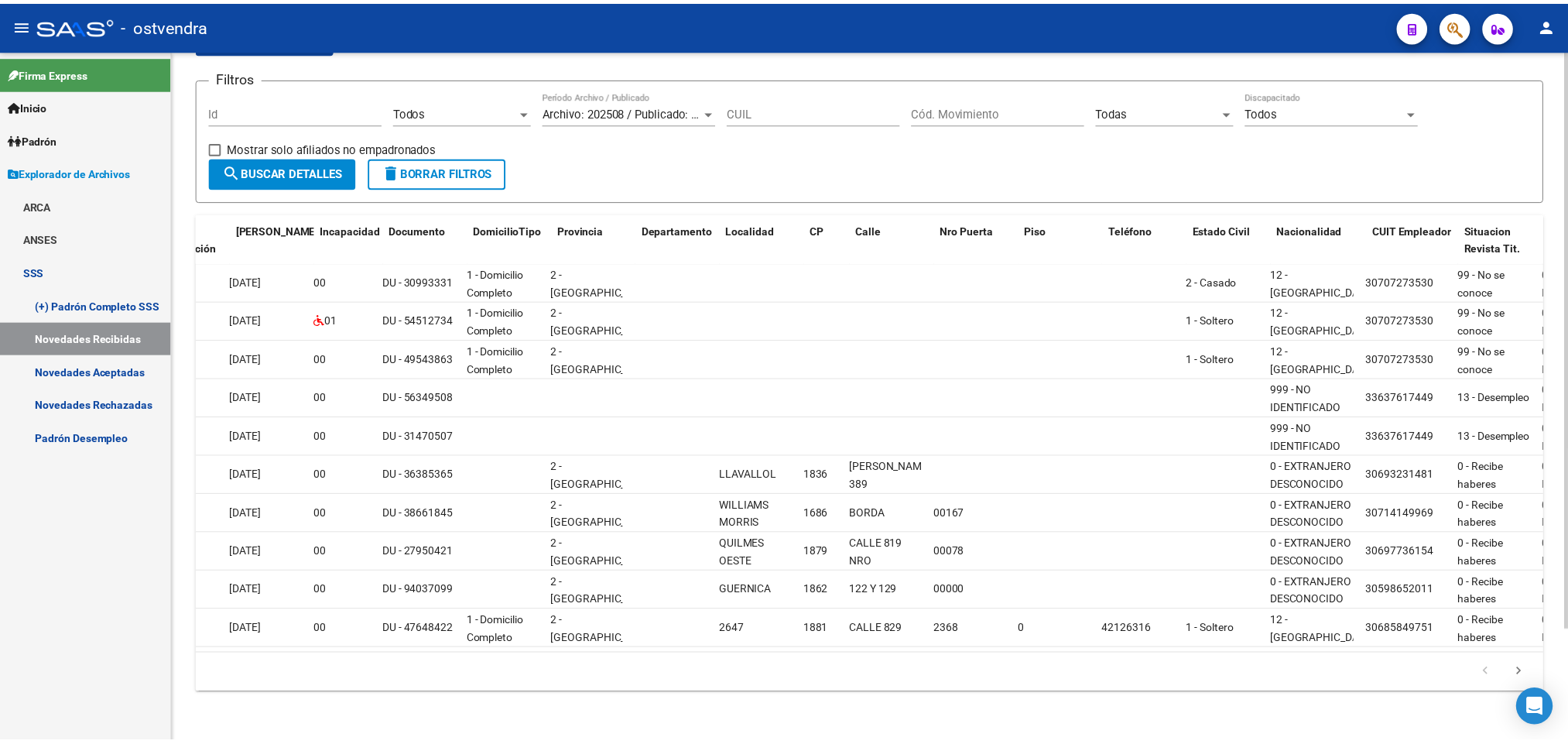
scroll to position [0, 0]
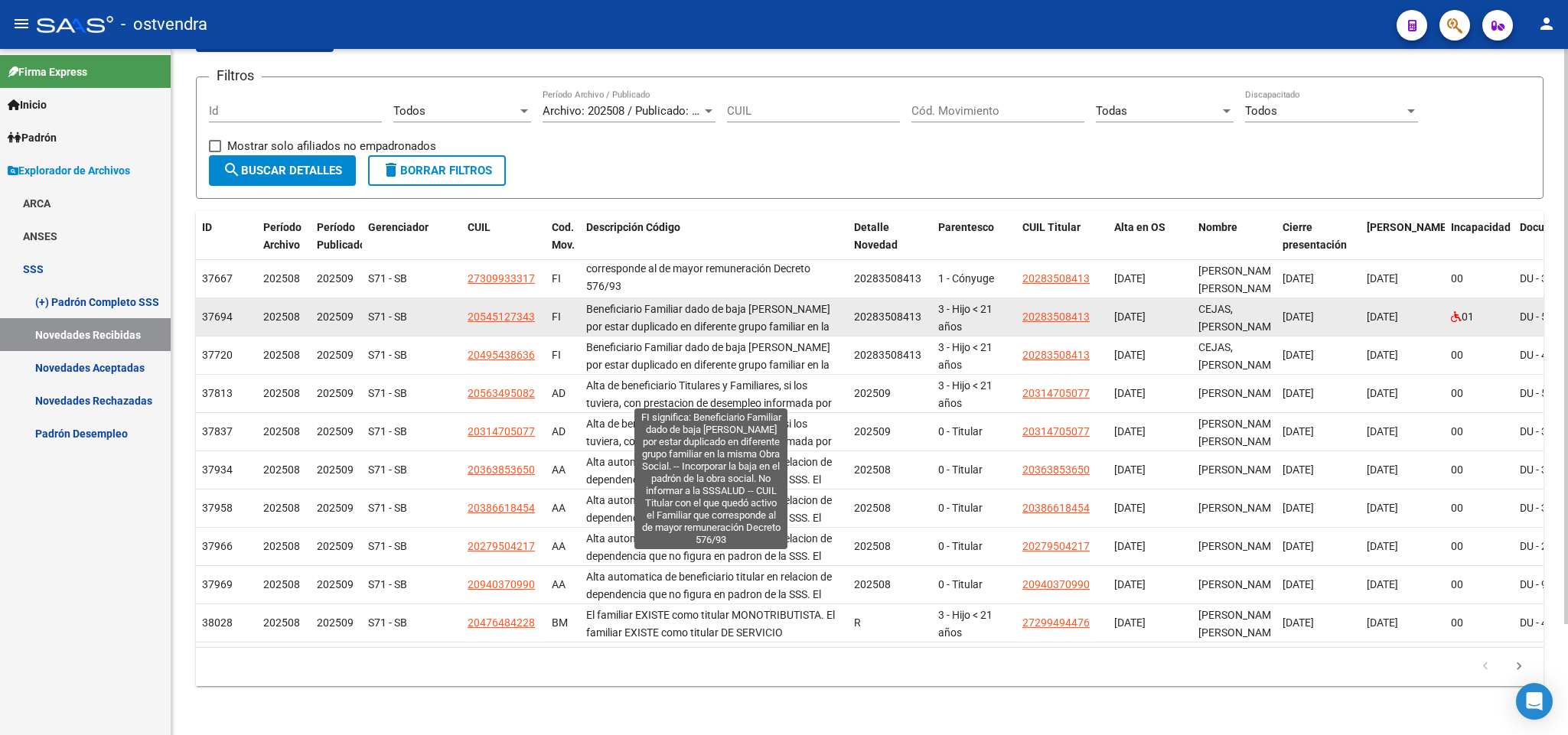
click at [805, 312] on span "Beneficiario Familiar dado de baja [PERSON_NAME] por estar duplicado en diferen…" at bounding box center [710, 361] width 249 height 117
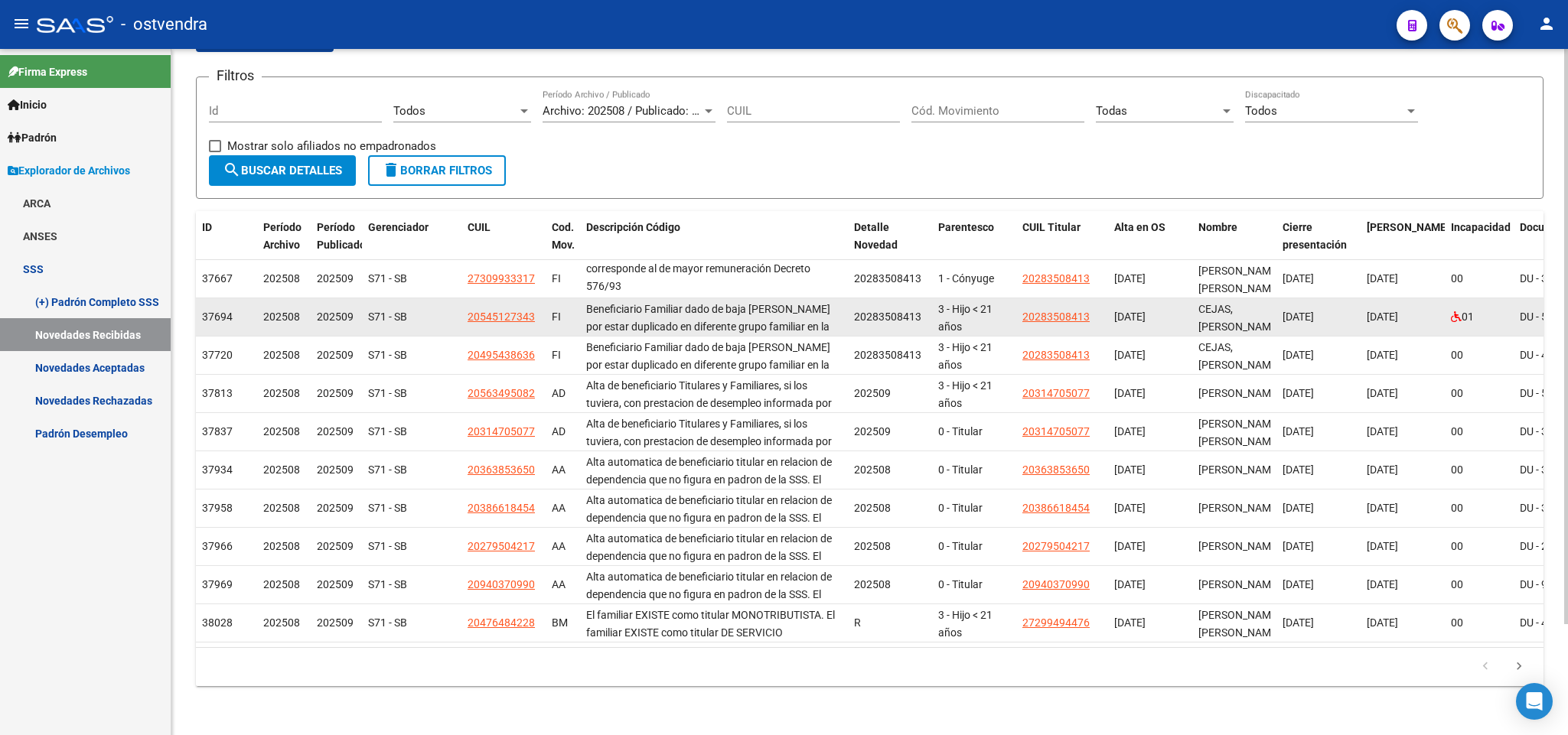
click at [805, 312] on span "Beneficiario Familiar dado de baja [PERSON_NAME] por estar duplicado en diferen…" at bounding box center [710, 361] width 249 height 117
click at [705, 298] on datatable-body-cell "Beneficiario Familiar dado de baja [PERSON_NAME] por estar duplicado en diferen…" at bounding box center [714, 317] width 268 height 37
click at [499, 311] on span "20545127343" at bounding box center [501, 316] width 67 height 12
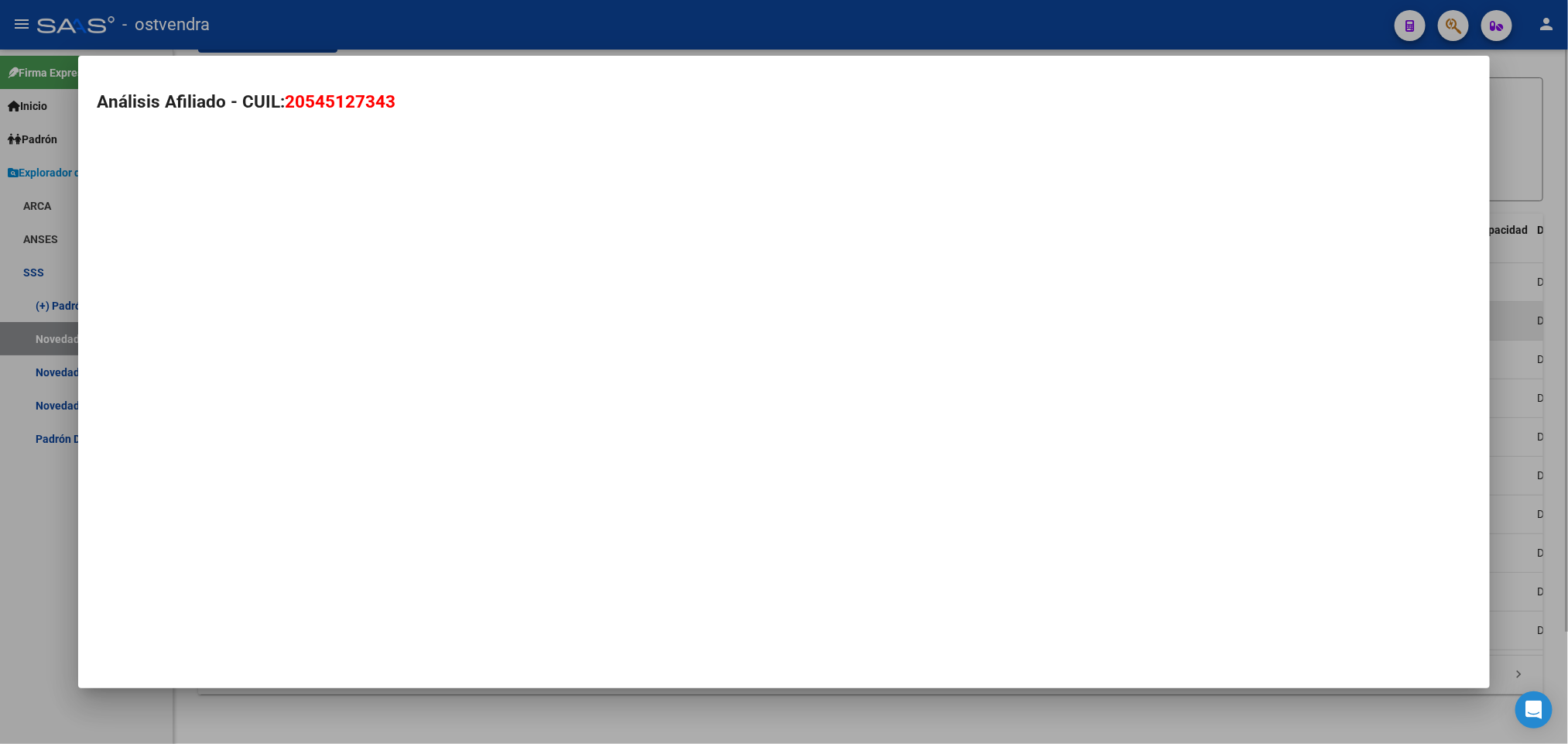
click at [505, 297] on mat-dialog-container "Análisis Afiliado - CUIL: 20545127343" at bounding box center [784, 372] width 1411 height 633
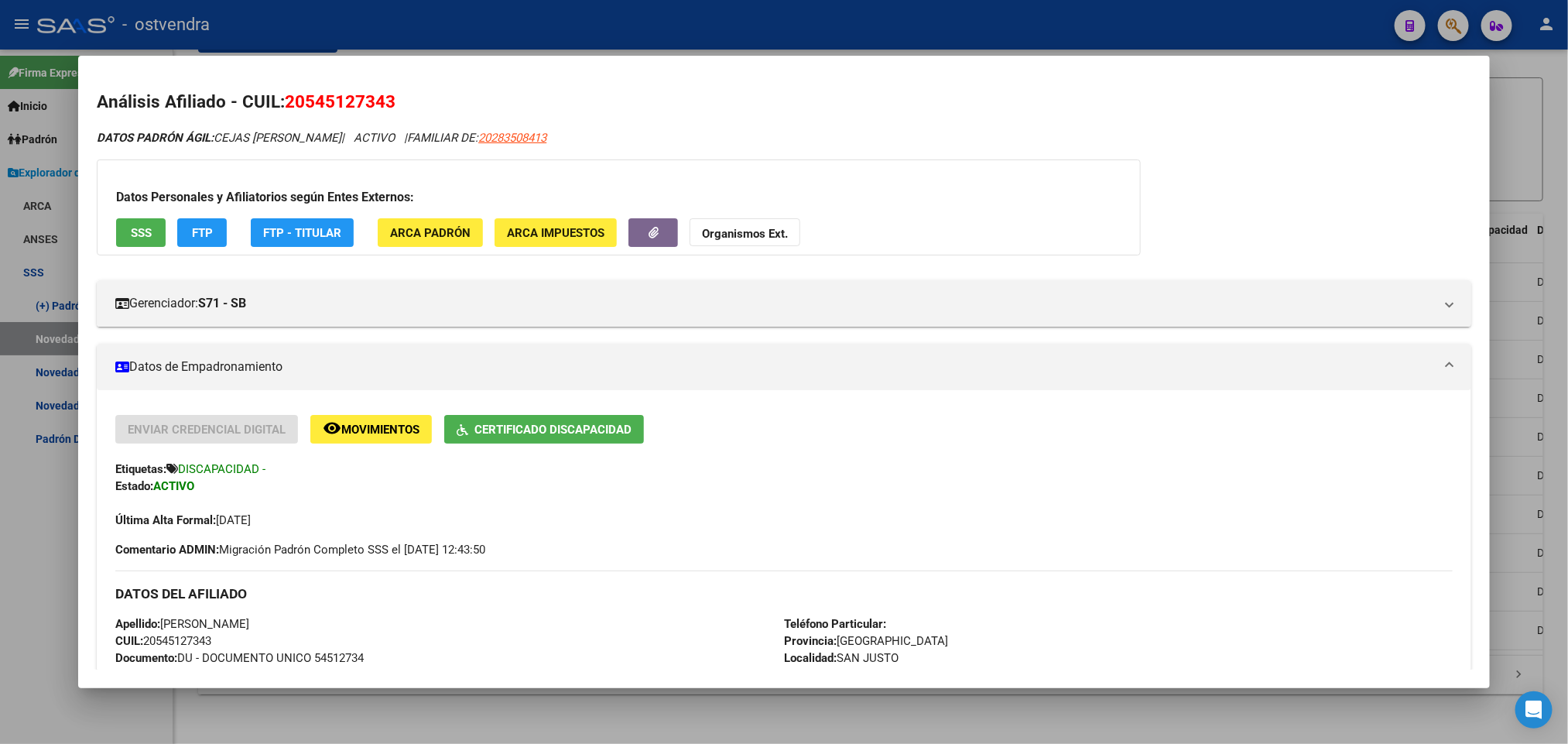
drag, startPoint x: 1239, startPoint y: 562, endPoint x: 1313, endPoint y: 479, distance: 111.2
click at [1308, 458] on div "Enviar Credencial Digital remove_red_eye Movimientos Certificado Discapacidad E…" at bounding box center [784, 472] width 1337 height 114
